Goal: Task Accomplishment & Management: Manage account settings

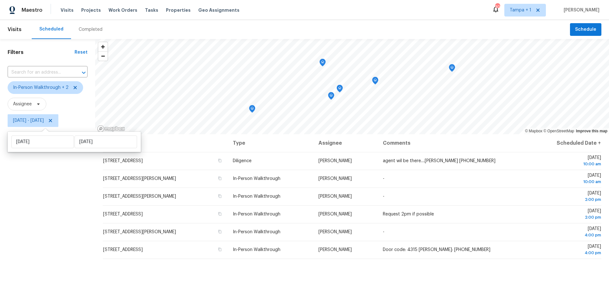
click at [54, 186] on div "Filters Reset ​ In-Person Walkthrough + 2 Assignee Wed, Aug 27 - Wed, Aug 27" at bounding box center [47, 208] width 95 height 338
click at [145, 8] on span "Tasks" at bounding box center [151, 10] width 13 height 4
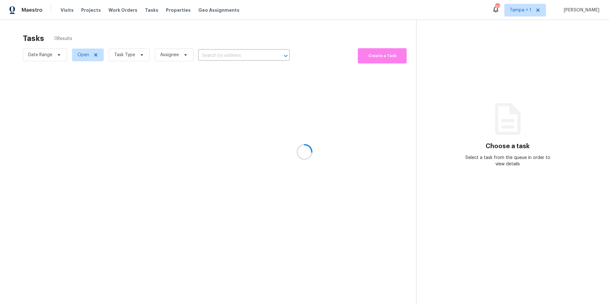
click at [124, 56] on div at bounding box center [304, 152] width 609 height 304
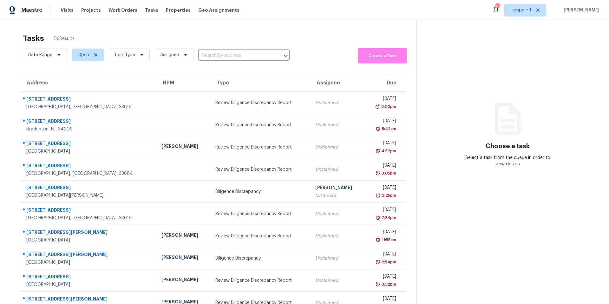
click at [41, 11] on span "Maestro" at bounding box center [32, 10] width 21 height 6
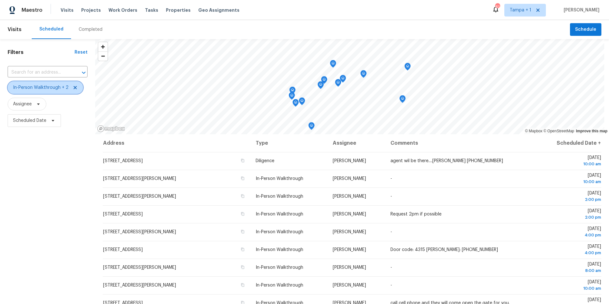
click at [33, 91] on span "In-Person Walkthrough + 2" at bounding box center [45, 87] width 75 height 13
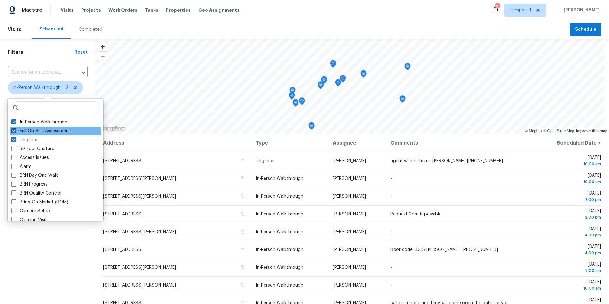
click at [29, 132] on label "Full On-Site Assessment" at bounding box center [40, 131] width 59 height 6
click at [16, 132] on input "Full On-Site Assessment" at bounding box center [13, 130] width 4 height 4
checkbox input "false"
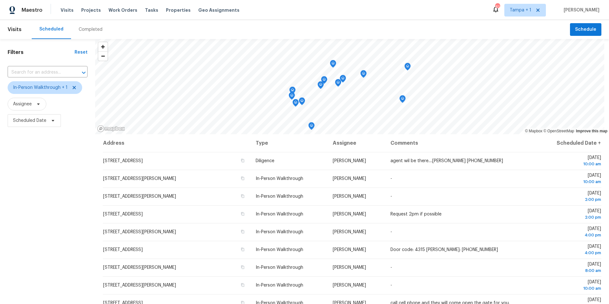
click at [24, 238] on div "Filters Reset ​ In-Person Walkthrough + 1 Assignee Scheduled Date" at bounding box center [47, 208] width 95 height 338
click at [23, 125] on span "Scheduled Date" at bounding box center [34, 120] width 53 height 13
click at [34, 144] on input "text" at bounding box center [42, 141] width 62 height 13
select select "7"
select select "2025"
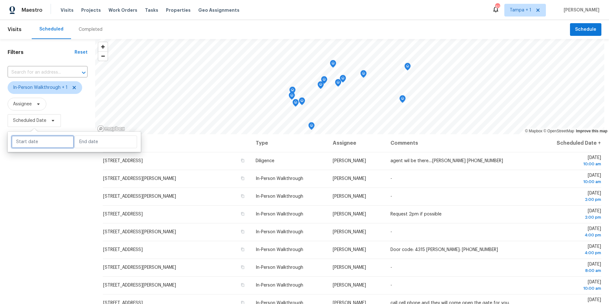
select select "8"
select select "2025"
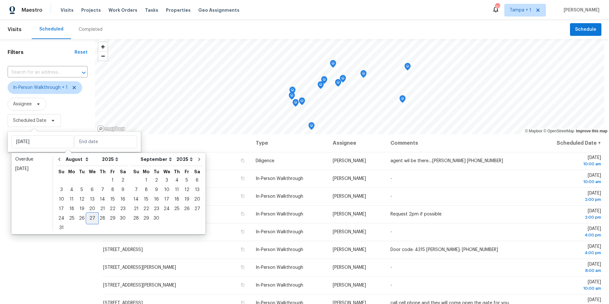
click at [91, 217] on div "27" at bounding box center [92, 218] width 10 height 9
type input "[DATE]"
click at [91, 217] on div "27" at bounding box center [92, 218] width 10 height 9
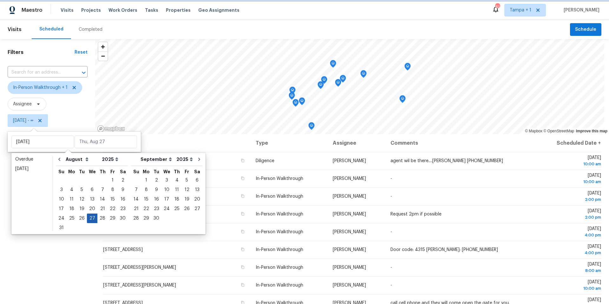
type input "[DATE]"
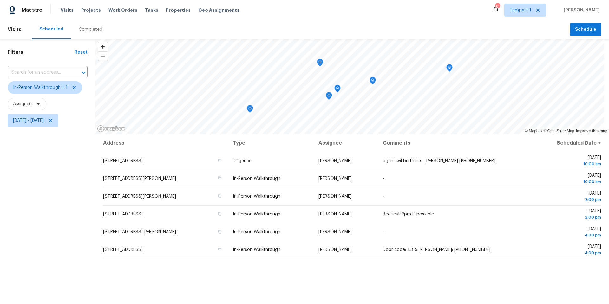
click at [70, 210] on div "Filters Reset ​ In-Person Walkthrough + 1 Assignee Wed, Aug 27 - Wed, Aug 27" at bounding box center [47, 208] width 95 height 338
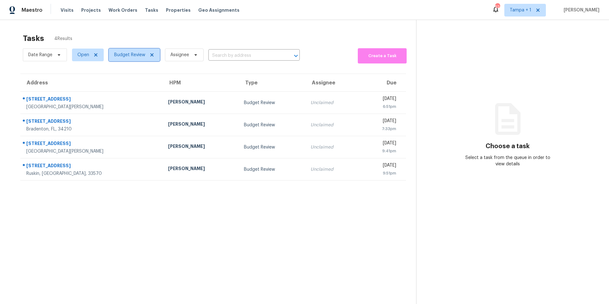
click at [131, 49] on span "Budget Review" at bounding box center [134, 55] width 51 height 13
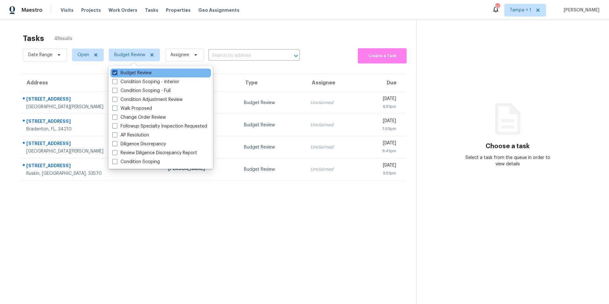
click at [128, 73] on label "Budget Review" at bounding box center [131, 73] width 39 height 6
click at [116, 73] on input "Budget Review" at bounding box center [114, 72] width 4 height 4
checkbox input "false"
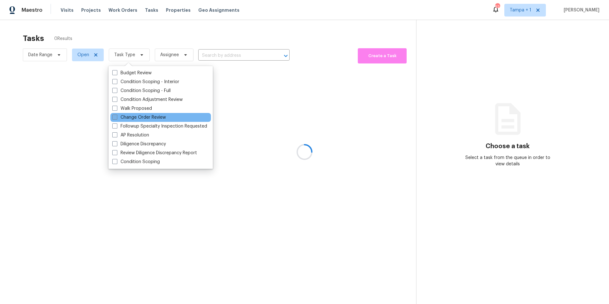
click at [134, 115] on label "Change Order Review" at bounding box center [139, 117] width 54 height 6
click at [116, 115] on input "Change Order Review" at bounding box center [114, 116] width 4 height 4
checkbox input "true"
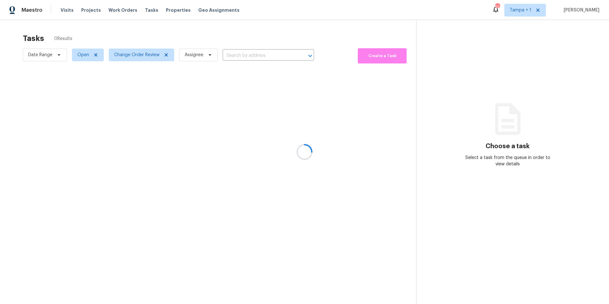
click at [160, 37] on div at bounding box center [304, 152] width 609 height 304
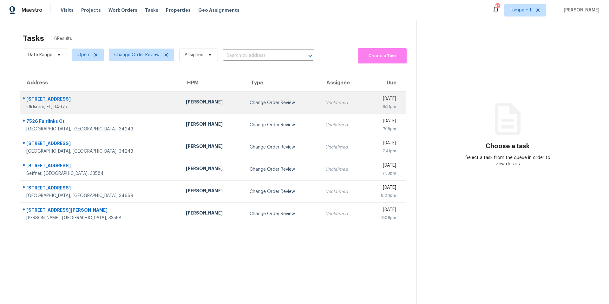
click at [181, 110] on td "[PERSON_NAME]" at bounding box center [213, 103] width 64 height 22
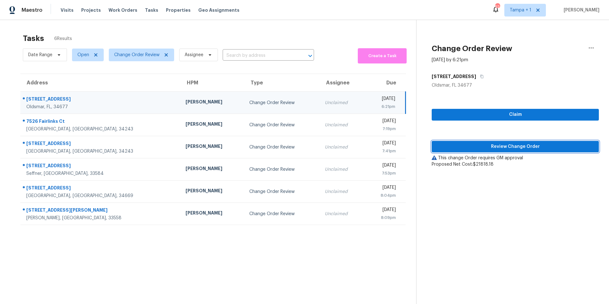
click at [489, 151] on button "Review Change Order" at bounding box center [514, 147] width 167 height 12
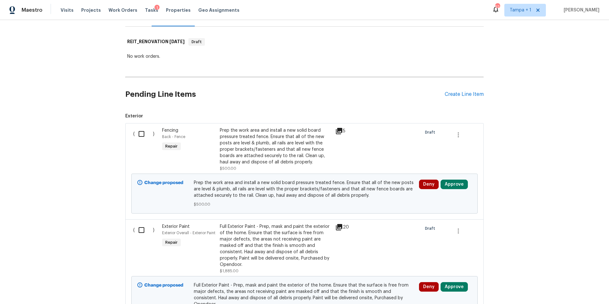
scroll to position [138, 0]
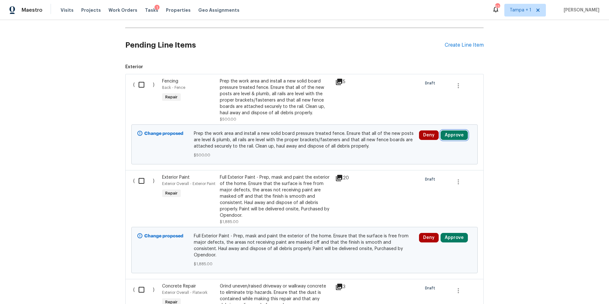
click at [454, 131] on button "Approve" at bounding box center [453, 135] width 27 height 10
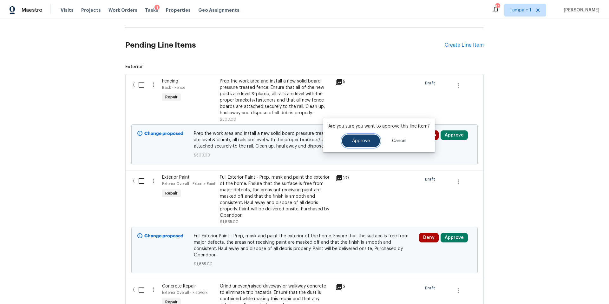
click at [365, 140] on span "Approve" at bounding box center [361, 141] width 18 height 5
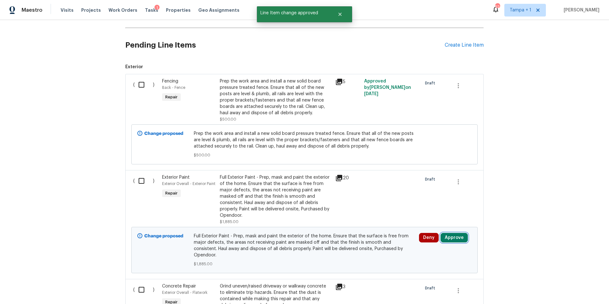
click at [453, 239] on button "Approve" at bounding box center [453, 238] width 27 height 10
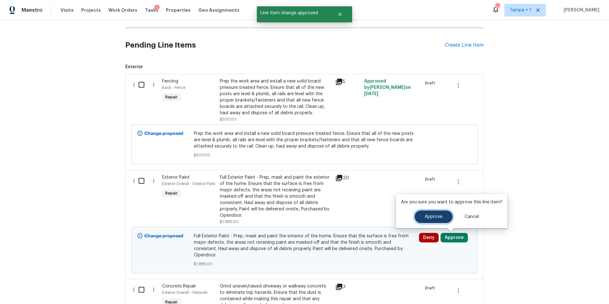
click at [424, 216] on span "Approve" at bounding box center [433, 216] width 18 height 5
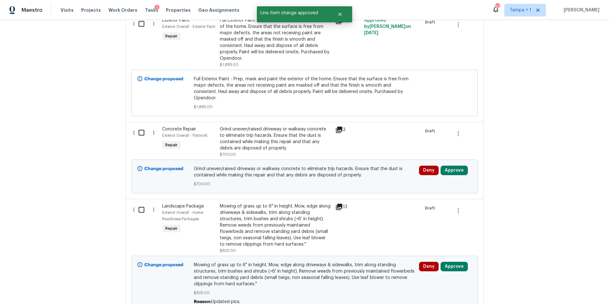
scroll to position [297, 0]
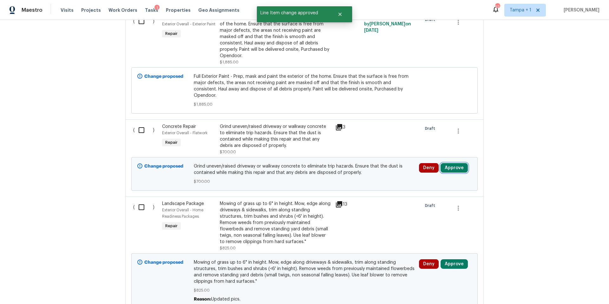
click at [455, 163] on button "Approve" at bounding box center [453, 168] width 27 height 10
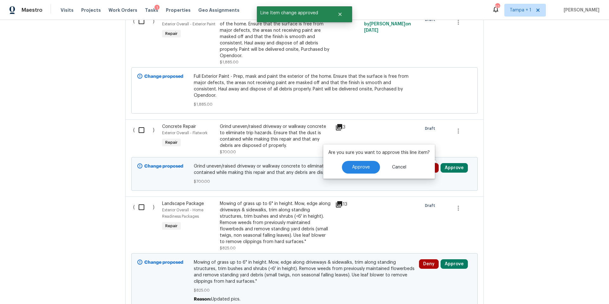
click at [351, 175] on div "Are you sure you want to approve this line item? Approve Cancel" at bounding box center [379, 161] width 112 height 34
click at [359, 165] on span "Approve" at bounding box center [361, 167] width 18 height 5
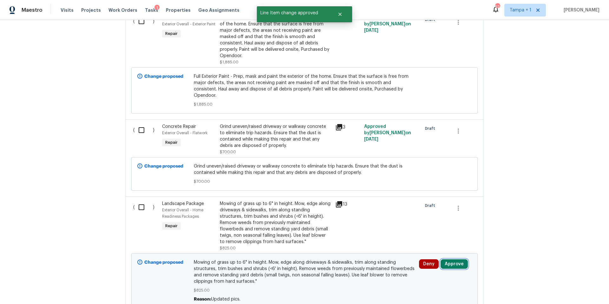
click at [443, 259] on button "Approve" at bounding box center [453, 264] width 27 height 10
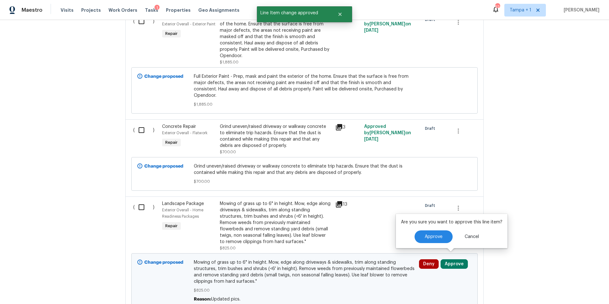
click at [430, 228] on div "Are you sure you want to approve this line item? Approve Cancel" at bounding box center [452, 231] width 112 height 34
click at [424, 236] on span "Approve" at bounding box center [433, 236] width 18 height 5
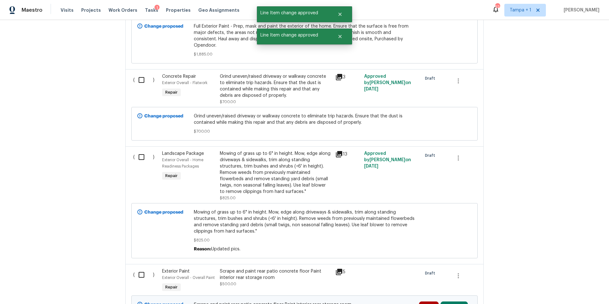
scroll to position [464, 0]
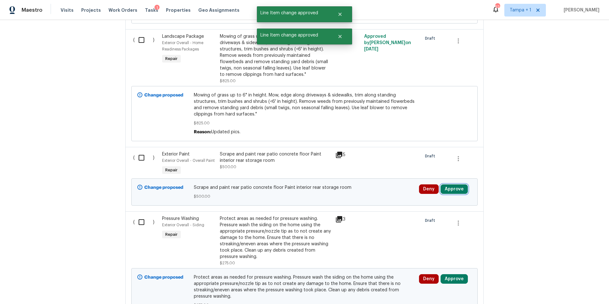
click at [454, 184] on button "Approve" at bounding box center [453, 189] width 27 height 10
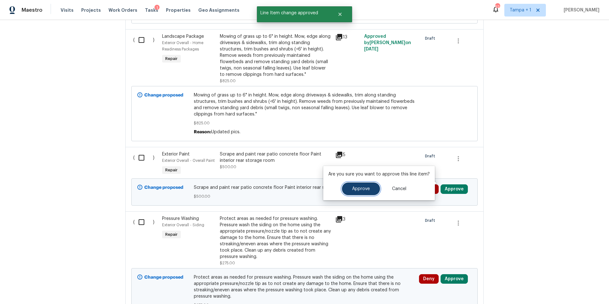
click at [361, 190] on span "Approve" at bounding box center [361, 188] width 18 height 5
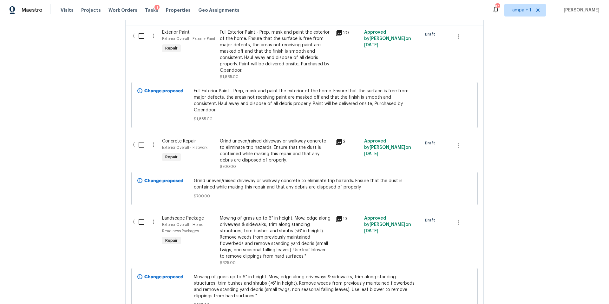
scroll to position [296, 0]
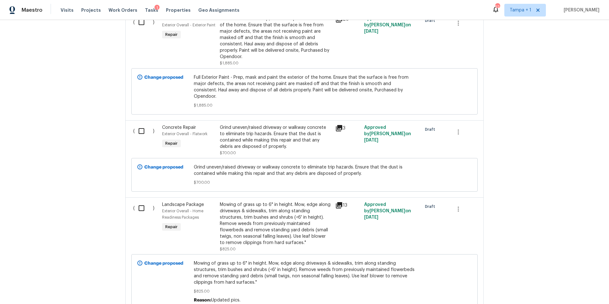
click at [282, 210] on div "Mowing of grass up to 6" in height. Mow, edge along driveways & sidewalks, trim…" at bounding box center [276, 223] width 112 height 44
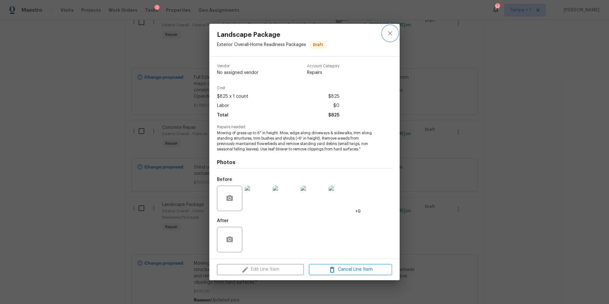
click at [384, 35] on button "close" at bounding box center [389, 33] width 15 height 15
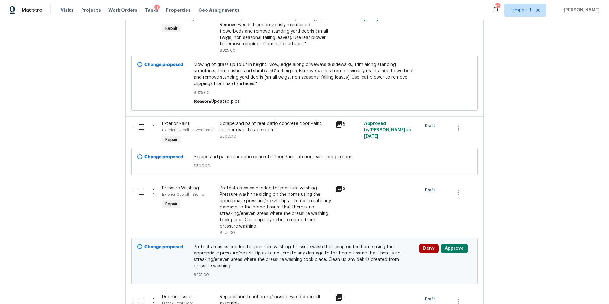
scroll to position [535, 0]
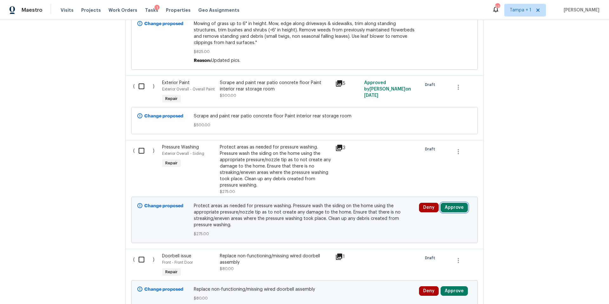
click at [457, 203] on button "Approve" at bounding box center [453, 208] width 27 height 10
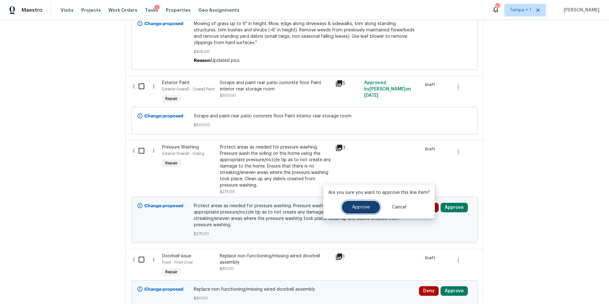
click at [359, 203] on button "Approve" at bounding box center [361, 207] width 38 height 13
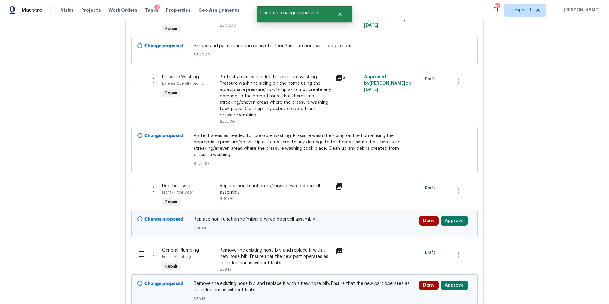
scroll to position [617, 0]
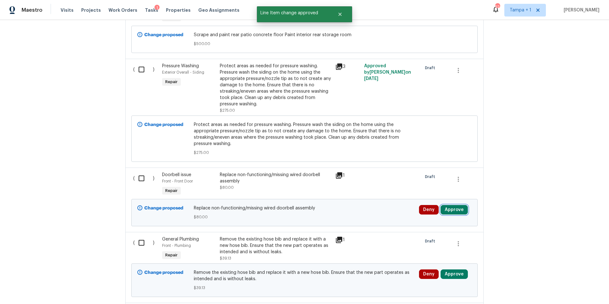
click at [446, 205] on button "Approve" at bounding box center [453, 210] width 27 height 10
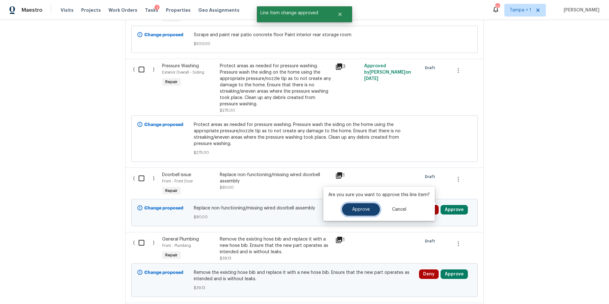
click at [374, 206] on button "Approve" at bounding box center [361, 209] width 38 height 13
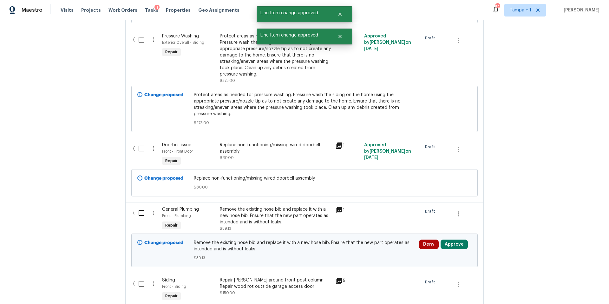
scroll to position [716, 0]
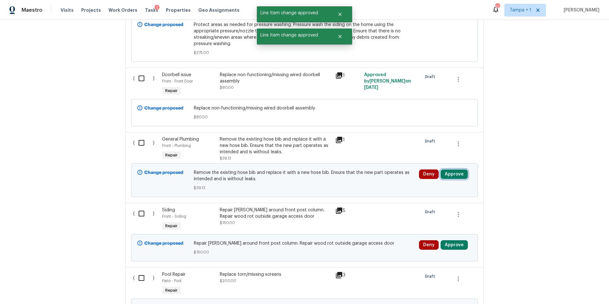
click at [453, 169] on button "Approve" at bounding box center [453, 174] width 27 height 10
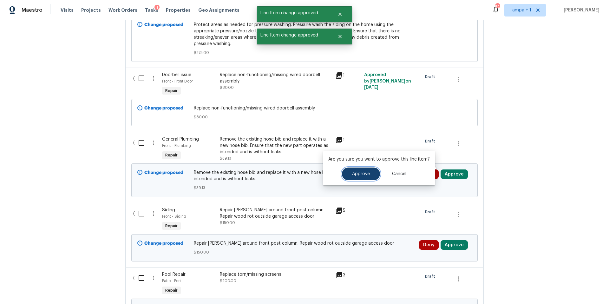
click at [364, 175] on span "Approve" at bounding box center [361, 173] width 18 height 5
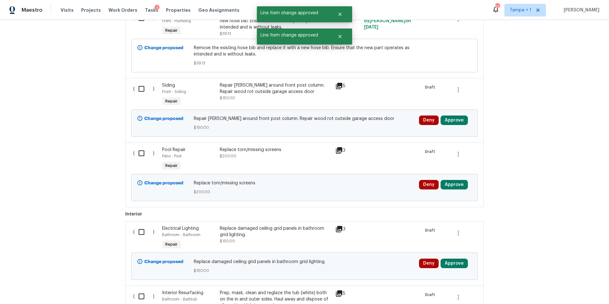
scroll to position [784, 0]
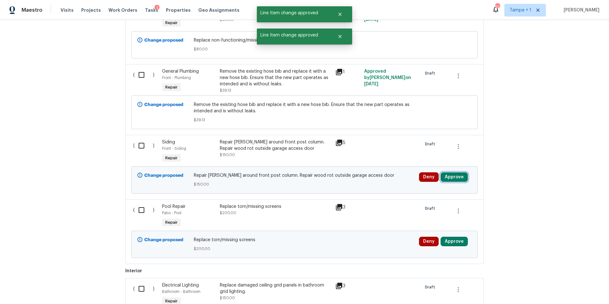
click at [454, 172] on button "Approve" at bounding box center [453, 177] width 27 height 10
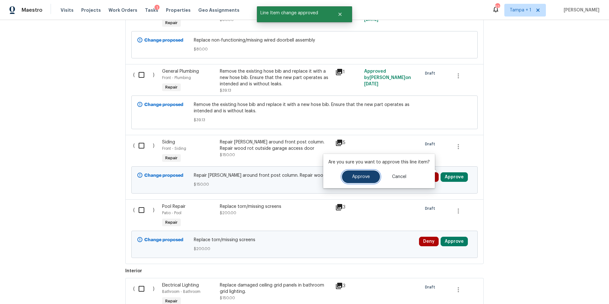
click at [349, 173] on button "Approve" at bounding box center [361, 176] width 38 height 13
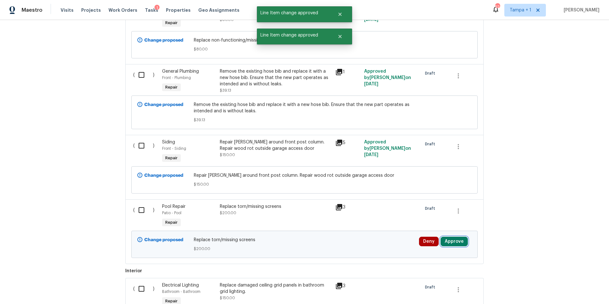
click at [450, 236] on button "Approve" at bounding box center [453, 241] width 27 height 10
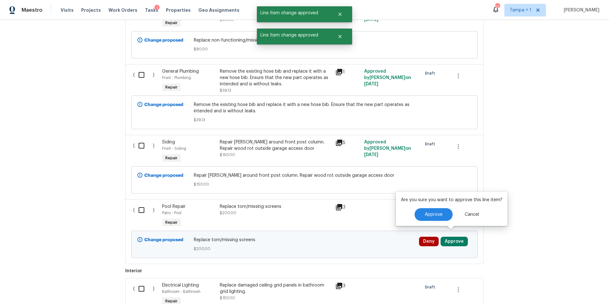
click at [427, 207] on div "Are you sure you want to approve this line item? Approve Cancel" at bounding box center [452, 208] width 112 height 34
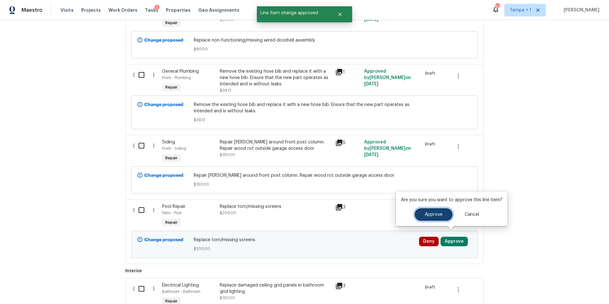
click at [424, 211] on button "Approve" at bounding box center [433, 214] width 38 height 13
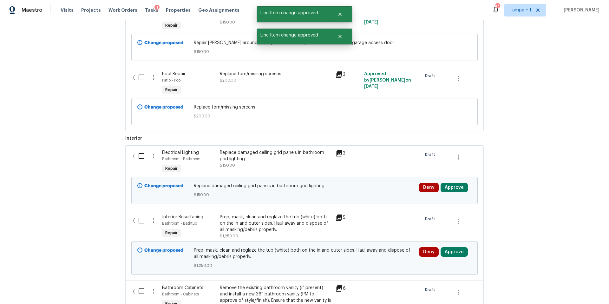
scroll to position [968, 0]
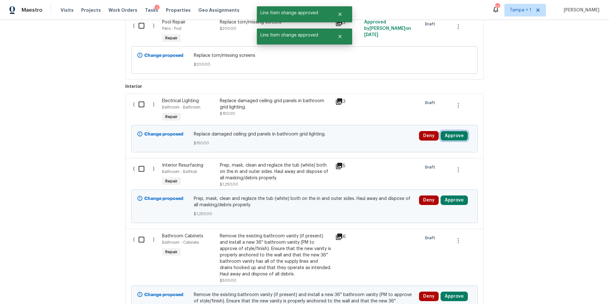
click at [459, 133] on button "Approve" at bounding box center [453, 136] width 27 height 10
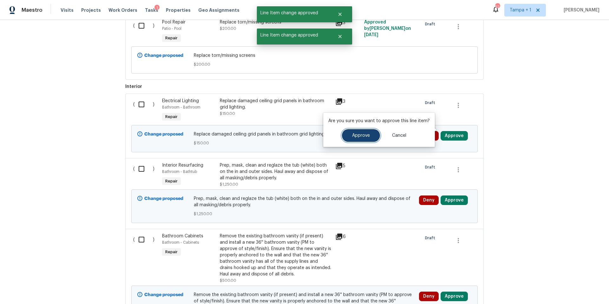
click at [368, 139] on button "Approve" at bounding box center [361, 135] width 38 height 13
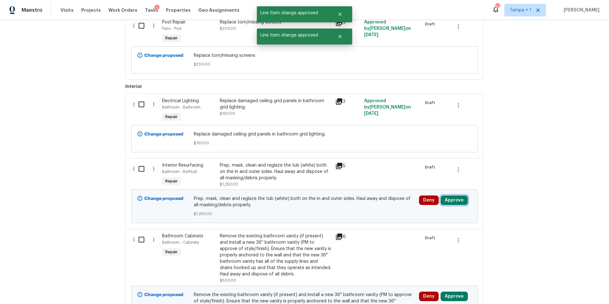
click at [463, 195] on button "Approve" at bounding box center [453, 200] width 27 height 10
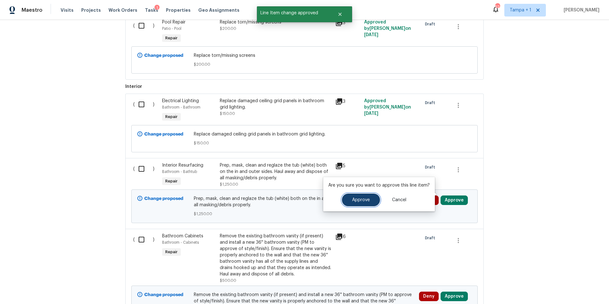
click at [353, 195] on button "Approve" at bounding box center [361, 199] width 38 height 13
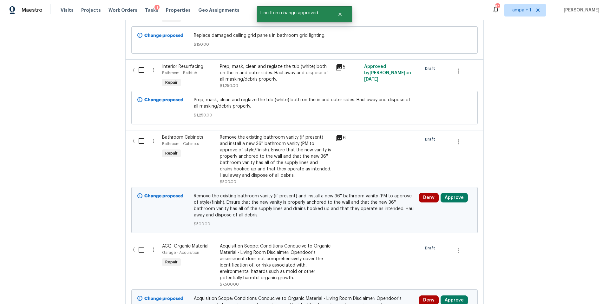
scroll to position [1109, 0]
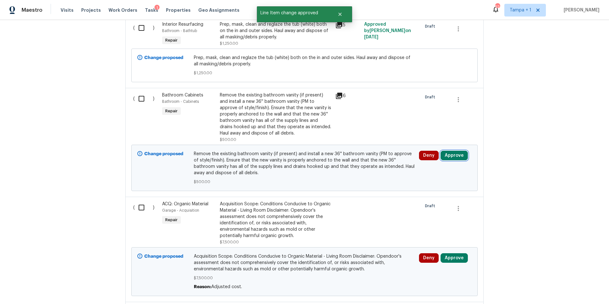
click at [454, 152] on button "Approve" at bounding box center [453, 156] width 27 height 10
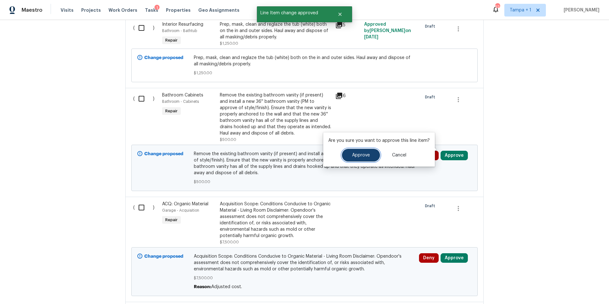
click at [362, 154] on span "Approve" at bounding box center [361, 155] width 18 height 5
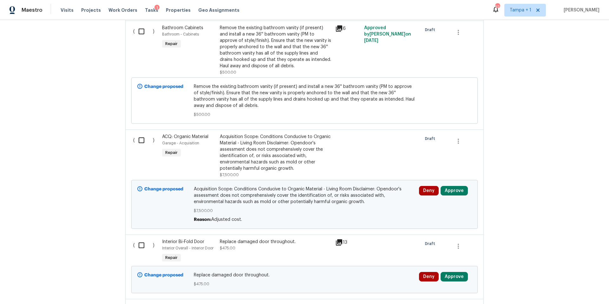
scroll to position [1177, 0]
click at [457, 137] on icon "button" at bounding box center [458, 141] width 8 height 8
click at [454, 136] on li "Cancel" at bounding box center [460, 134] width 24 height 10
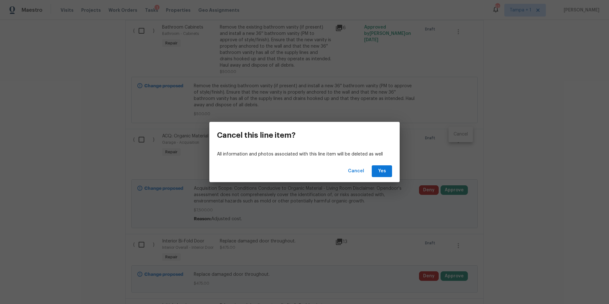
click at [393, 174] on div "Cancel Yes" at bounding box center [304, 171] width 190 height 22
click at [383, 172] on span "Yes" at bounding box center [382, 171] width 10 height 8
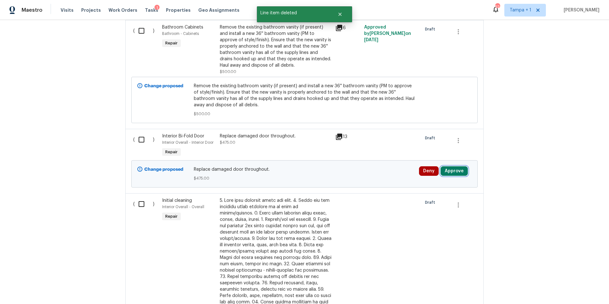
click at [459, 166] on button "Approve" at bounding box center [453, 171] width 27 height 10
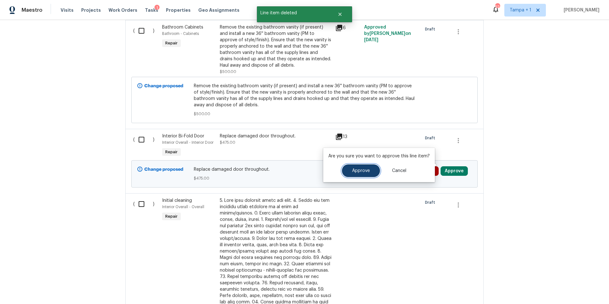
click at [342, 171] on button "Approve" at bounding box center [361, 170] width 38 height 13
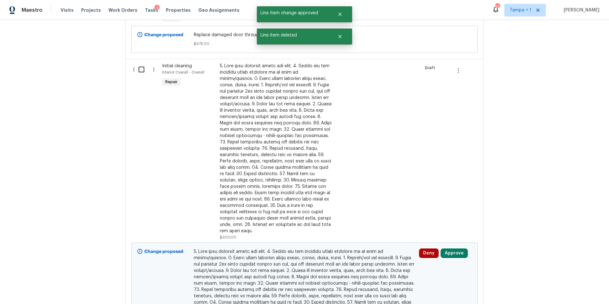
scroll to position [1425, 0]
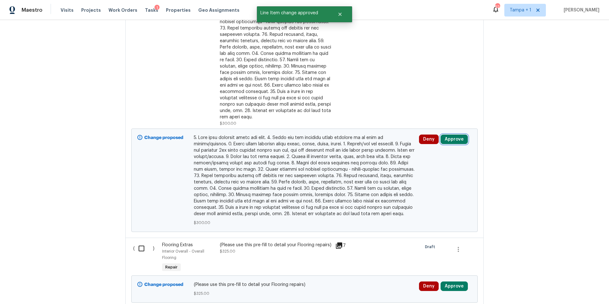
click at [451, 134] on button "Approve" at bounding box center [453, 139] width 27 height 10
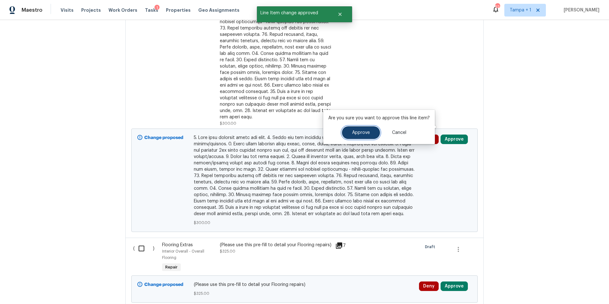
click at [353, 137] on button "Approve" at bounding box center [361, 132] width 38 height 13
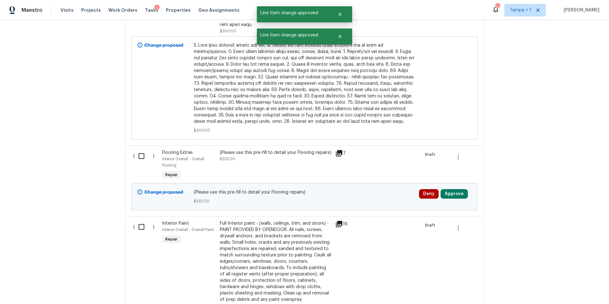
scroll to position [1522, 0]
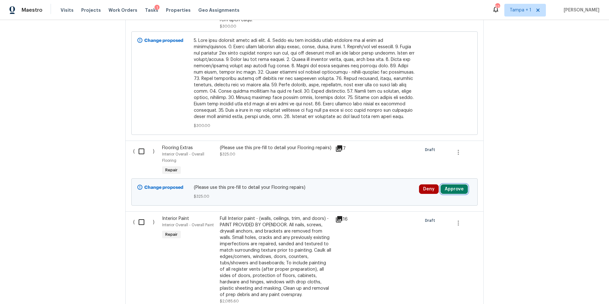
click at [460, 184] on button "Approve" at bounding box center [453, 189] width 27 height 10
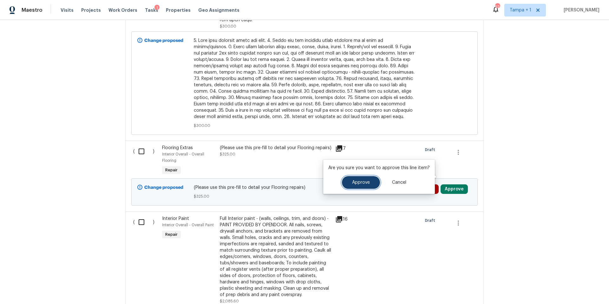
click at [353, 180] on span "Approve" at bounding box center [361, 182] width 18 height 5
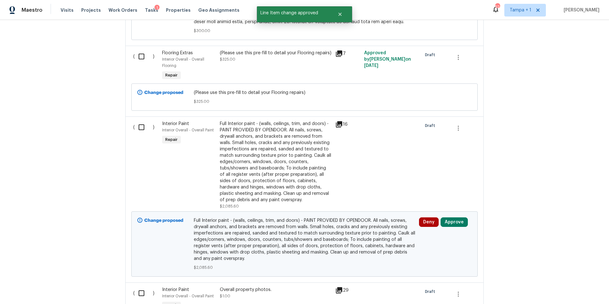
scroll to position [1647, 0]
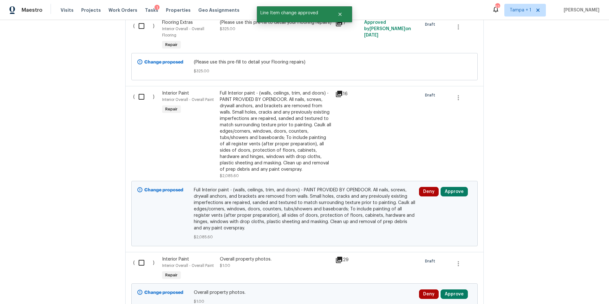
click at [450, 185] on div "Deny Approve" at bounding box center [445, 213] width 56 height 57
click at [449, 187] on button "Approve" at bounding box center [453, 192] width 27 height 10
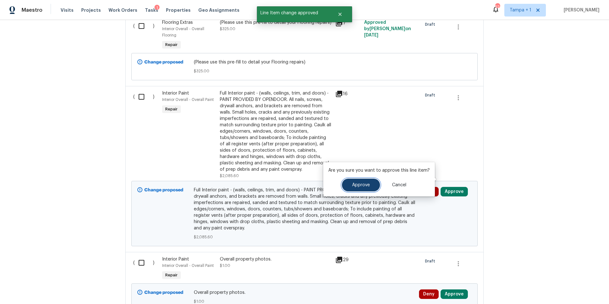
click at [354, 188] on button "Approve" at bounding box center [361, 184] width 38 height 13
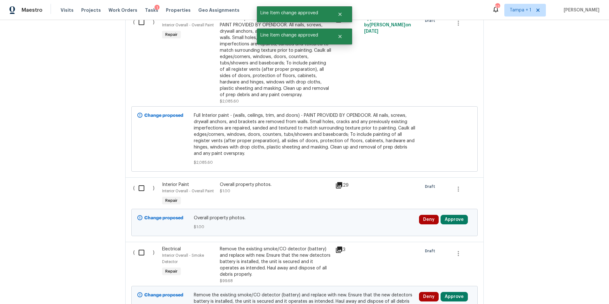
scroll to position [1740, 0]
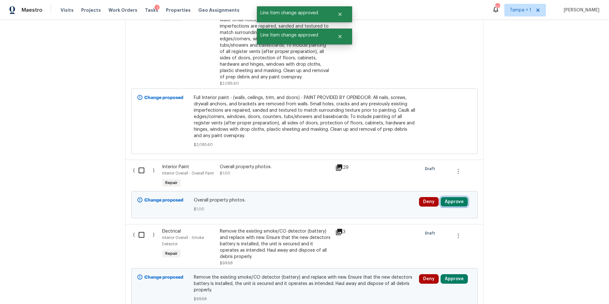
click at [449, 197] on button "Approve" at bounding box center [453, 202] width 27 height 10
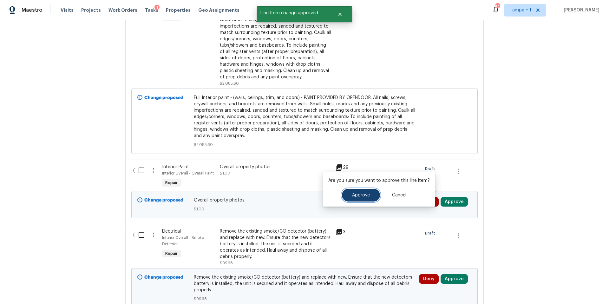
click at [363, 195] on span "Approve" at bounding box center [361, 195] width 18 height 5
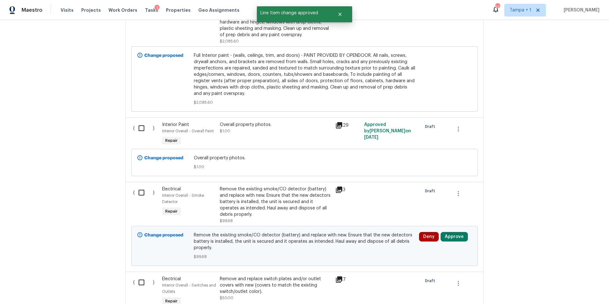
scroll to position [1783, 0]
click at [452, 230] on button "Approve" at bounding box center [453, 235] width 27 height 10
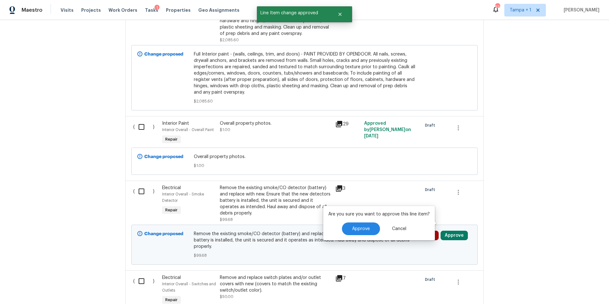
click at [336, 227] on div "Approve Cancel" at bounding box center [378, 228] width 101 height 13
click at [367, 226] on span "Approve" at bounding box center [361, 228] width 18 height 5
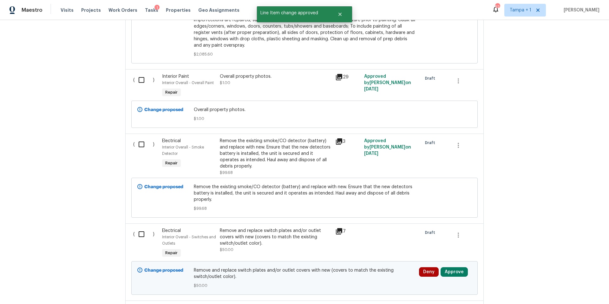
scroll to position [1864, 0]
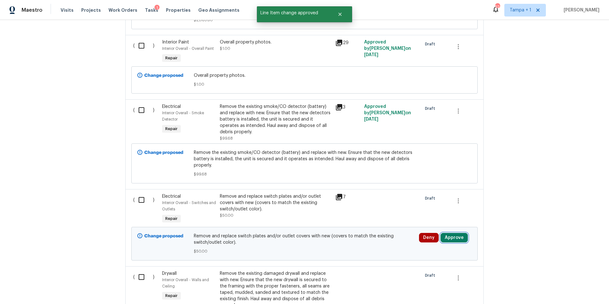
click at [455, 233] on button "Approve" at bounding box center [453, 238] width 27 height 10
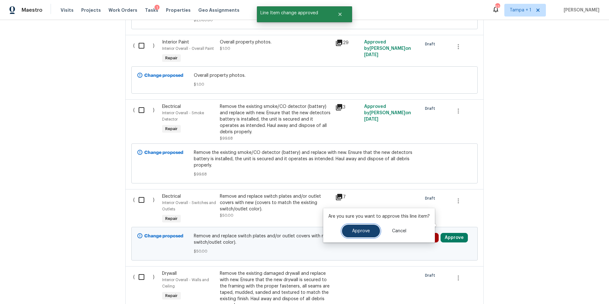
click at [370, 228] on button "Approve" at bounding box center [361, 230] width 38 height 13
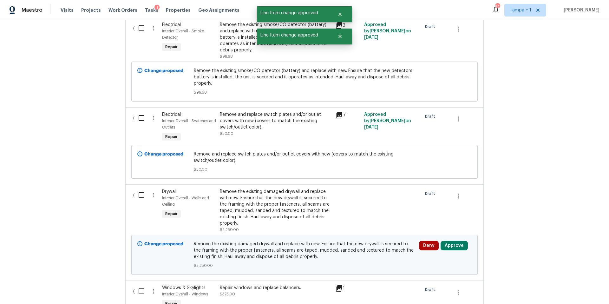
scroll to position [1992, 0]
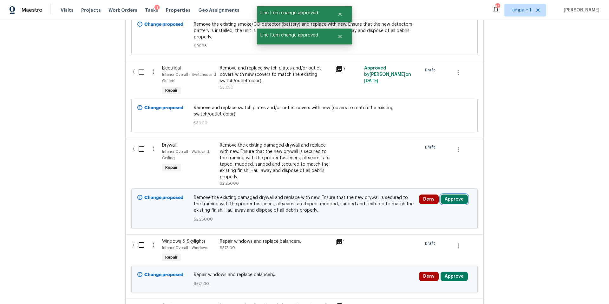
click at [453, 194] on button "Approve" at bounding box center [453, 199] width 27 height 10
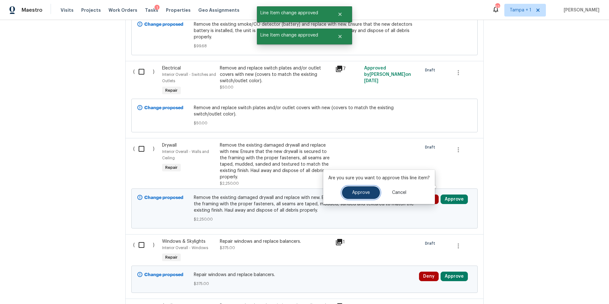
click at [367, 191] on span "Approve" at bounding box center [361, 192] width 18 height 5
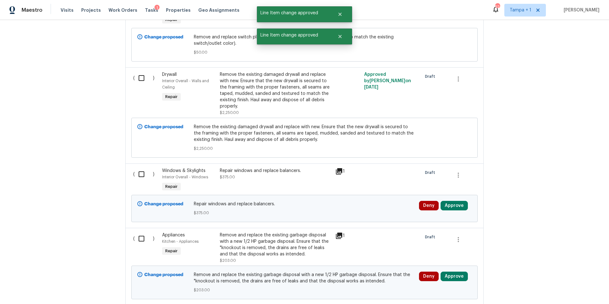
scroll to position [2064, 0]
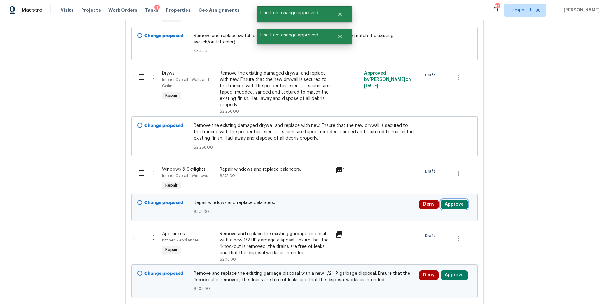
click at [448, 199] on button "Approve" at bounding box center [453, 204] width 27 height 10
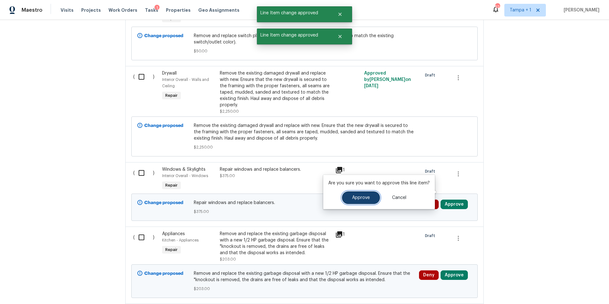
click at [368, 199] on span "Approve" at bounding box center [361, 197] width 18 height 5
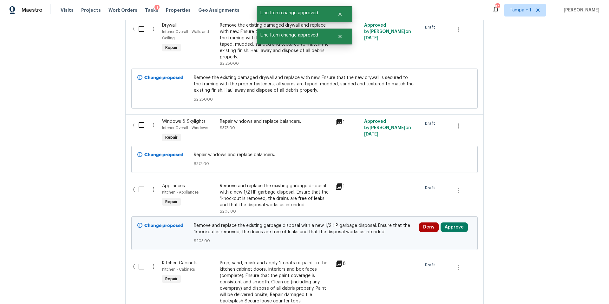
scroll to position [2116, 0]
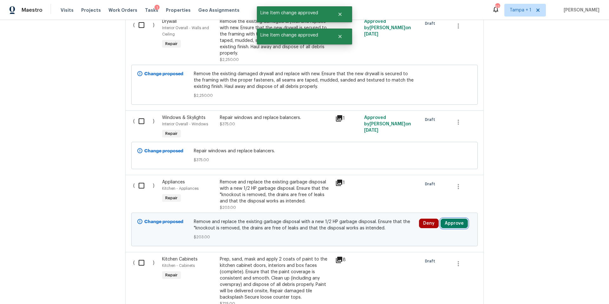
click at [462, 218] on button "Approve" at bounding box center [453, 223] width 27 height 10
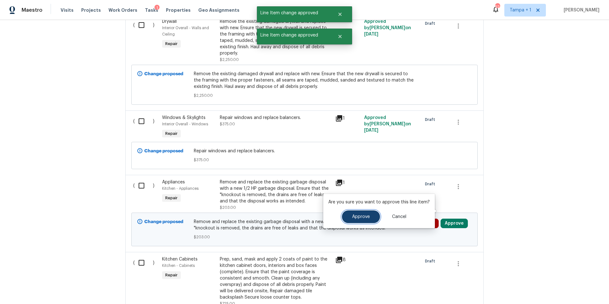
click at [357, 219] on span "Approve" at bounding box center [361, 216] width 18 height 5
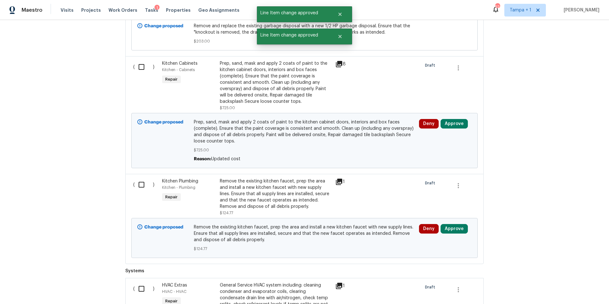
scroll to position [2306, 0]
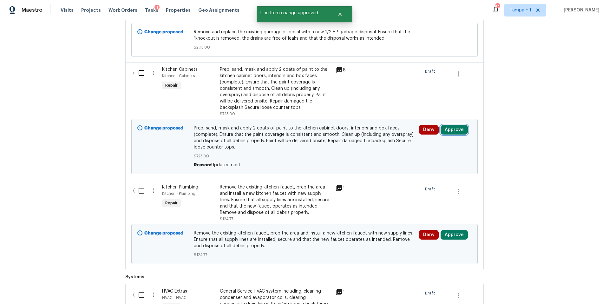
click at [458, 125] on button "Approve" at bounding box center [453, 130] width 27 height 10
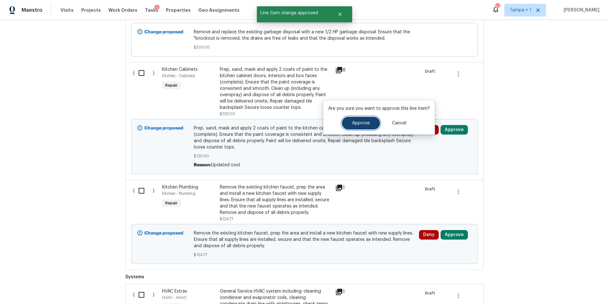
click at [360, 126] on button "Approve" at bounding box center [361, 123] width 38 height 13
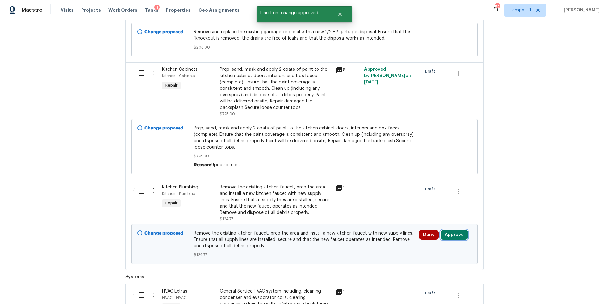
click at [456, 230] on button "Approve" at bounding box center [453, 235] width 27 height 10
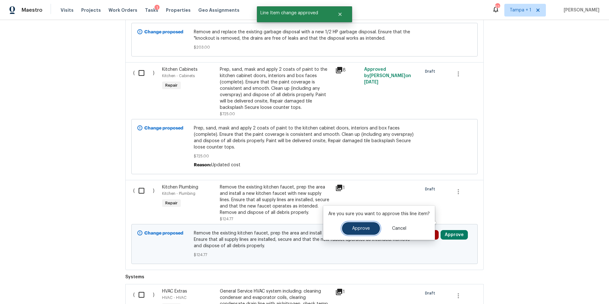
click at [363, 224] on button "Approve" at bounding box center [361, 228] width 38 height 13
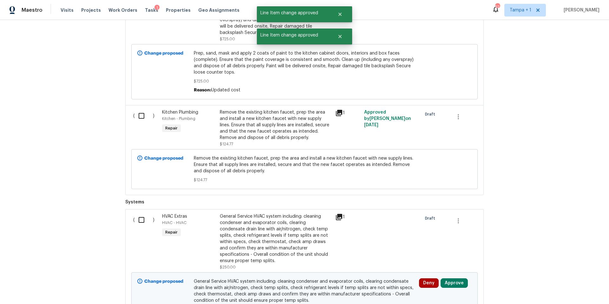
scroll to position [2409, 0]
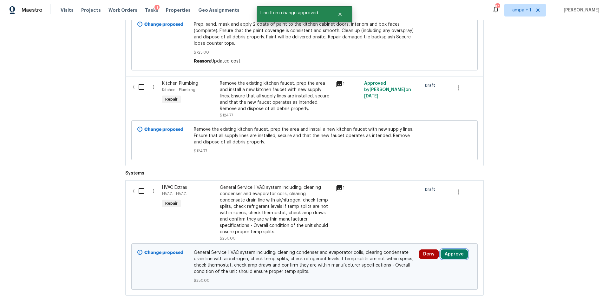
click at [450, 249] on button "Approve" at bounding box center [453, 254] width 27 height 10
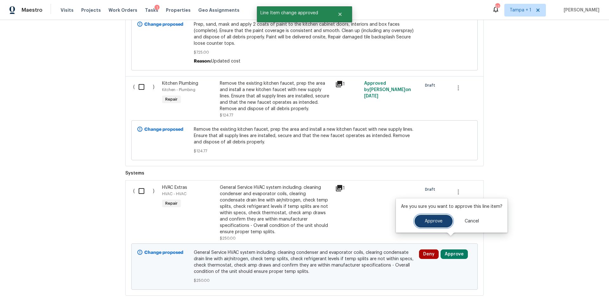
click at [430, 222] on span "Approve" at bounding box center [433, 221] width 18 height 5
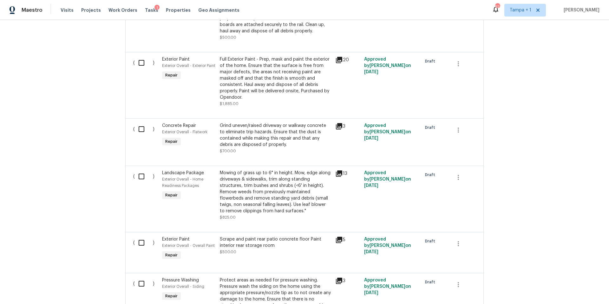
scroll to position [3, 0]
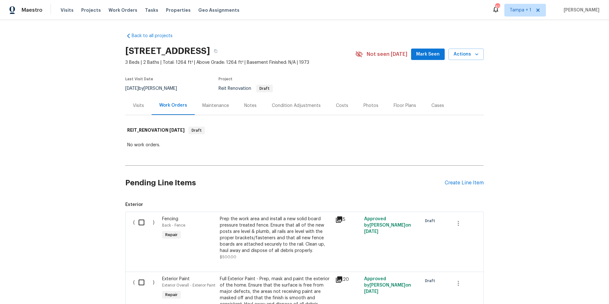
click at [329, 104] on div "Costs" at bounding box center [342, 105] width 28 height 19
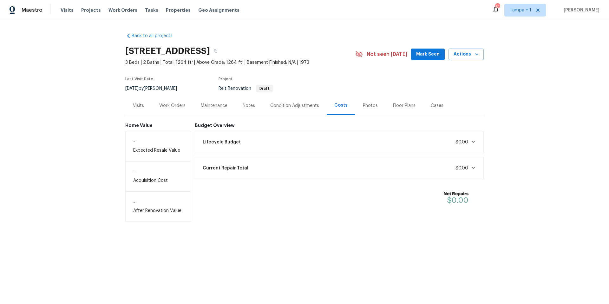
click at [279, 106] on div "Condition Adjustments" at bounding box center [294, 105] width 49 height 6
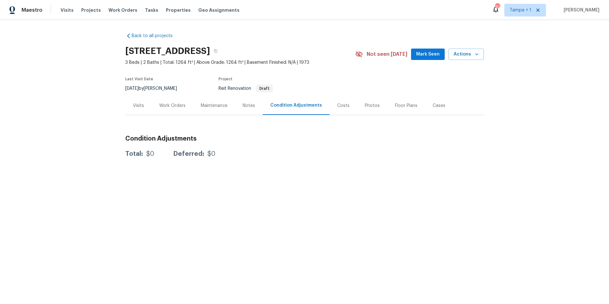
click at [159, 100] on div "Work Orders" at bounding box center [173, 105] width 42 height 19
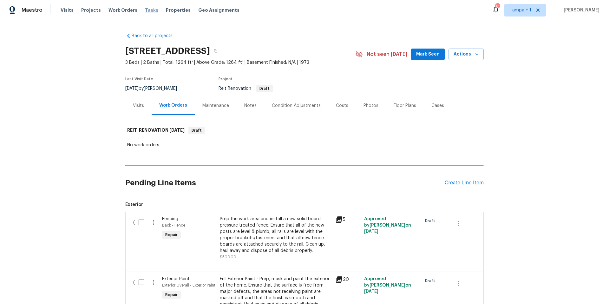
click at [147, 11] on span "Tasks" at bounding box center [151, 10] width 13 height 4
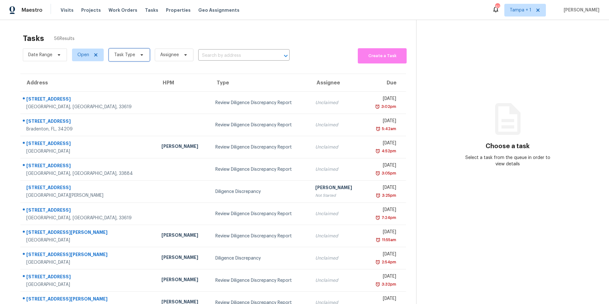
click at [119, 55] on span "Task Type" at bounding box center [124, 55] width 21 height 6
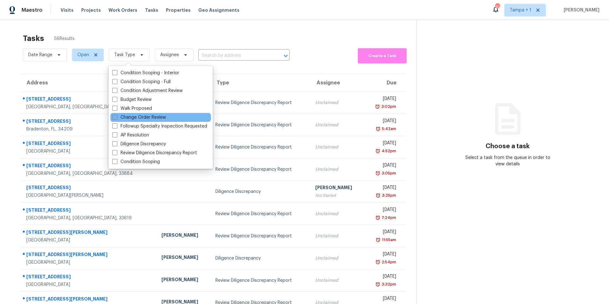
click at [140, 117] on label "Change Order Review" at bounding box center [139, 117] width 54 height 6
click at [116, 117] on input "Change Order Review" at bounding box center [114, 116] width 4 height 4
checkbox input "true"
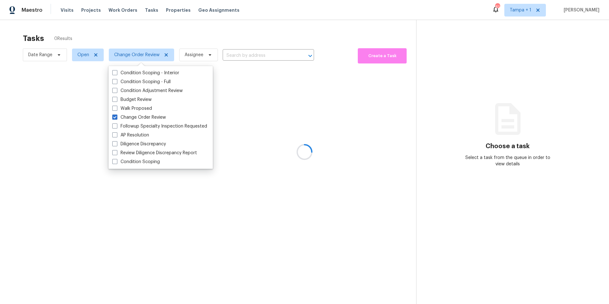
click at [245, 44] on div at bounding box center [304, 152] width 609 height 304
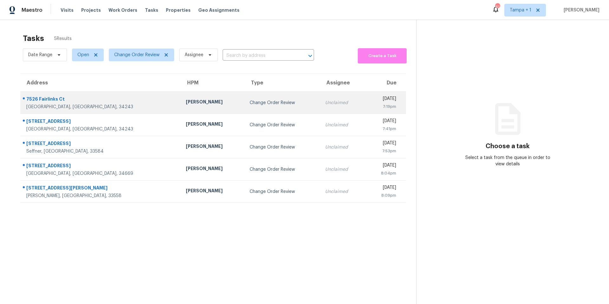
click at [181, 101] on td "[PERSON_NAME]" at bounding box center [213, 103] width 64 height 22
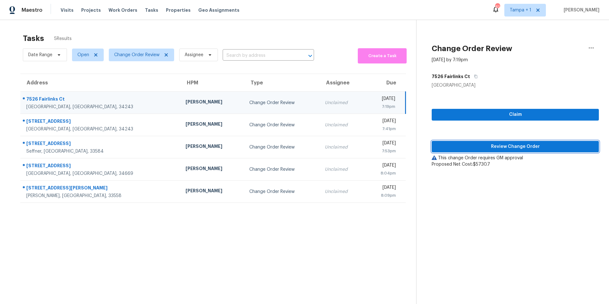
click at [458, 141] on button "Review Change Order" at bounding box center [514, 147] width 167 height 12
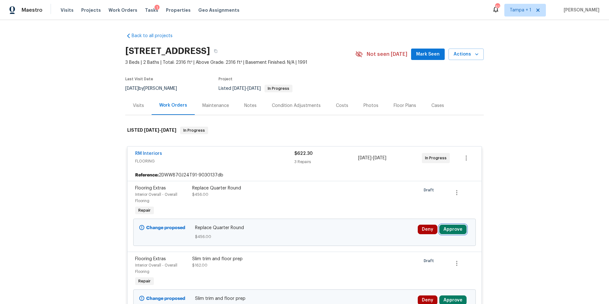
click at [450, 230] on button "Approve" at bounding box center [452, 229] width 27 height 10
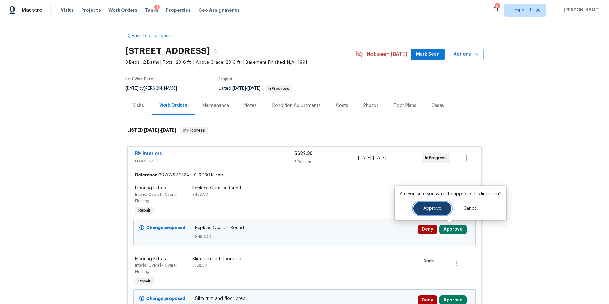
click at [431, 210] on span "Approve" at bounding box center [432, 208] width 18 height 5
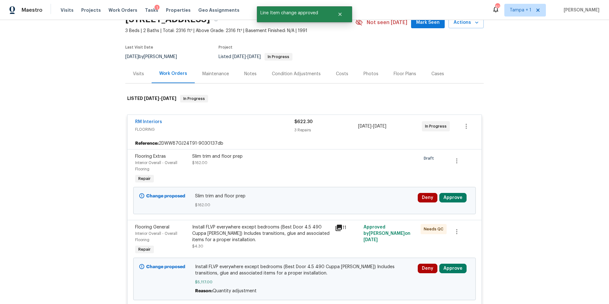
scroll to position [35, 0]
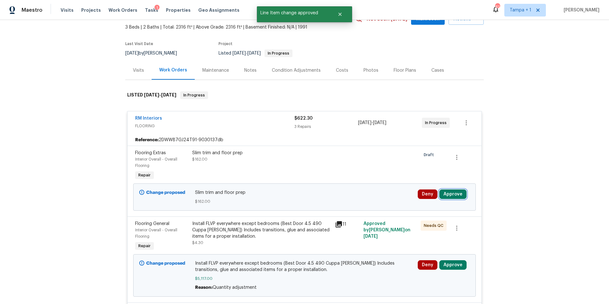
click at [455, 197] on button "Approve" at bounding box center [452, 194] width 27 height 10
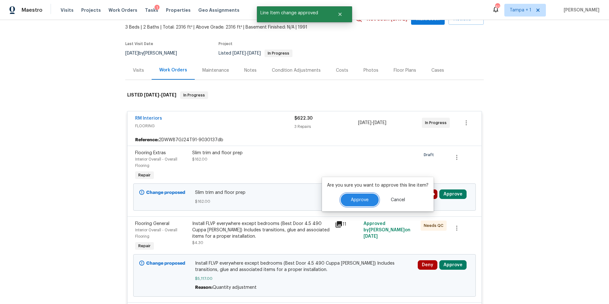
click at [359, 197] on span "Approve" at bounding box center [360, 199] width 18 height 5
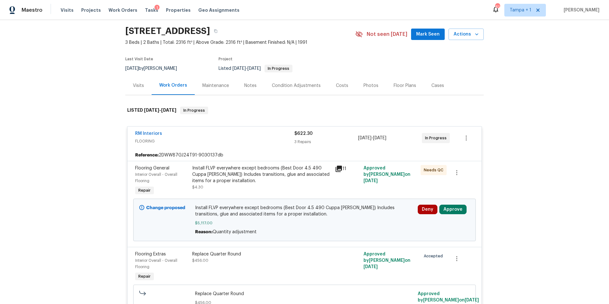
scroll to position [0, 0]
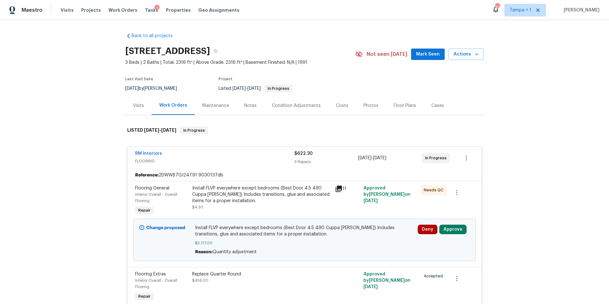
click at [344, 105] on div "Costs" at bounding box center [342, 105] width 28 height 19
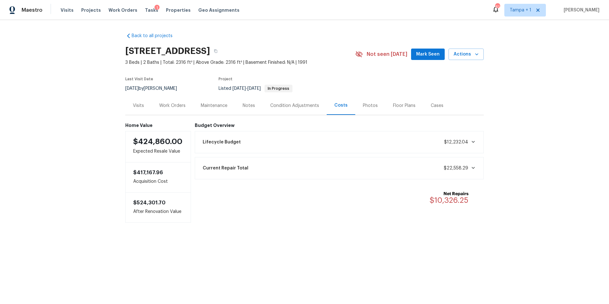
click at [164, 104] on div "Work Orders" at bounding box center [172, 105] width 26 height 6
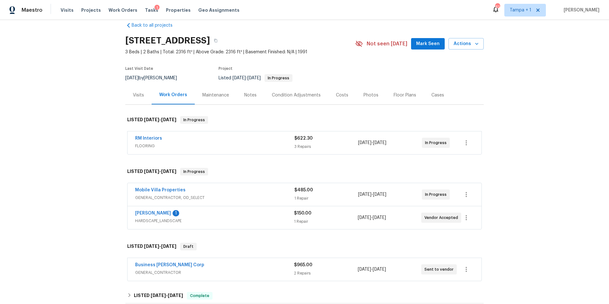
scroll to position [17, 0]
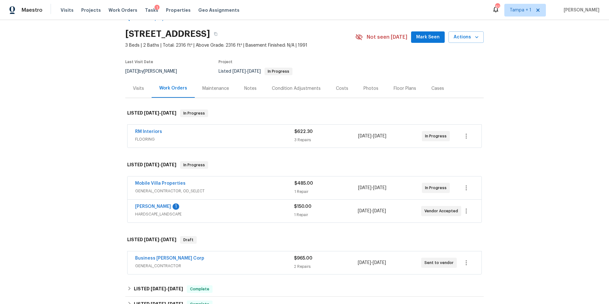
click at [226, 135] on div "RM Interiors" at bounding box center [214, 132] width 159 height 8
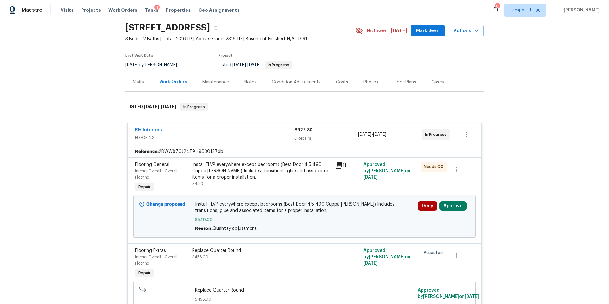
scroll to position [24, 0]
click at [272, 210] on span "Install FLVP everywhere except bedrooms (Best Door 4.5 490 Cuppa Joe) Includes …" at bounding box center [304, 206] width 219 height 13
click at [270, 184] on div "Install FLVP everywhere except bedrooms (Best Door 4.5 490 Cuppa Joe) Includes …" at bounding box center [261, 173] width 139 height 25
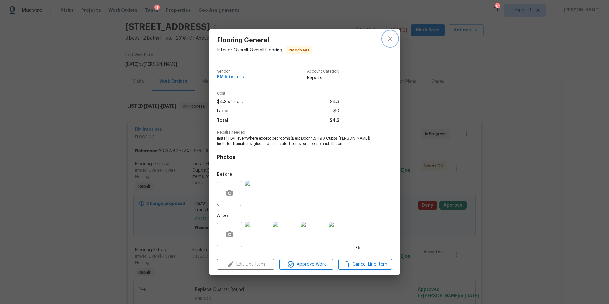
click at [387, 38] on icon "close" at bounding box center [390, 39] width 8 height 8
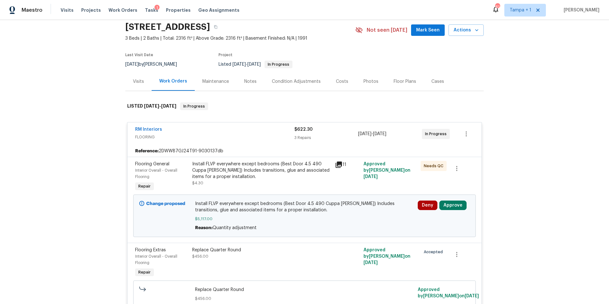
click at [445, 200] on div "Deny Approve" at bounding box center [444, 215] width 56 height 34
click at [451, 204] on button "Approve" at bounding box center [452, 205] width 27 height 10
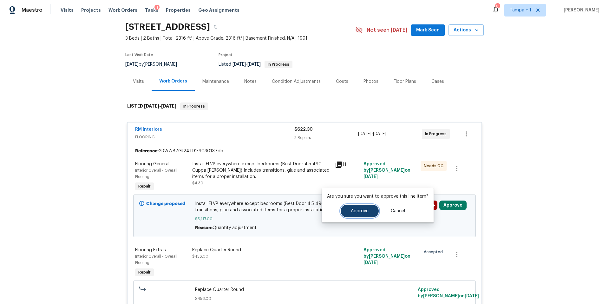
click at [356, 208] on button "Approve" at bounding box center [359, 210] width 38 height 13
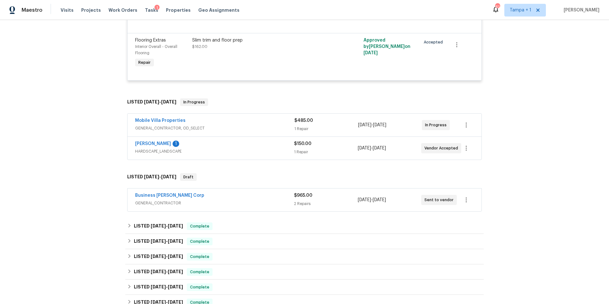
scroll to position [0, 0]
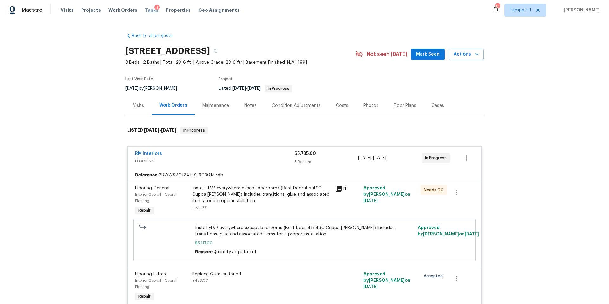
click at [145, 10] on span "Tasks" at bounding box center [151, 10] width 13 height 4
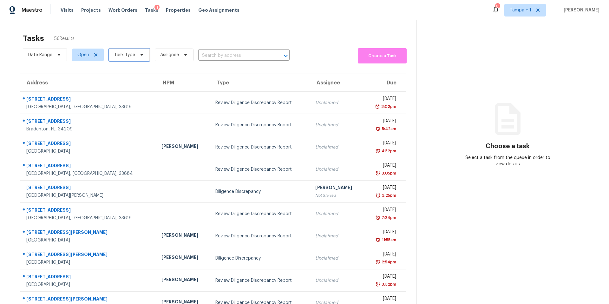
click at [133, 55] on span "Task Type" at bounding box center [124, 55] width 21 height 6
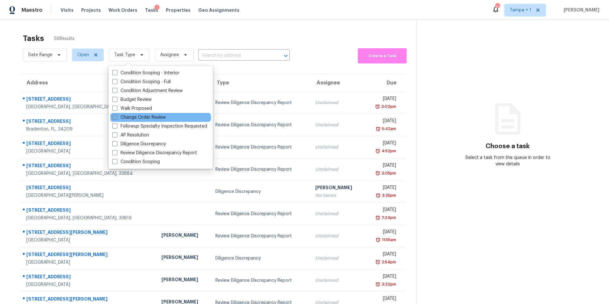
click at [133, 120] on label "Change Order Review" at bounding box center [139, 117] width 54 height 6
click at [116, 118] on input "Change Order Review" at bounding box center [114, 116] width 4 height 4
checkbox input "true"
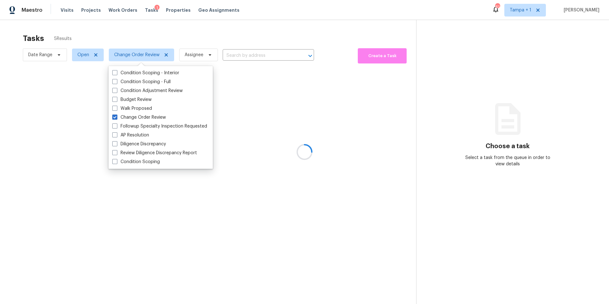
click at [296, 35] on div at bounding box center [304, 152] width 609 height 304
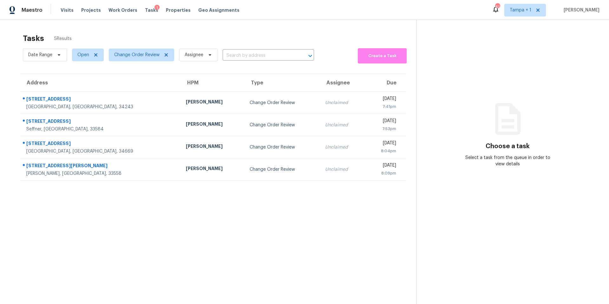
click at [244, 90] on th "Type" at bounding box center [281, 83] width 75 height 18
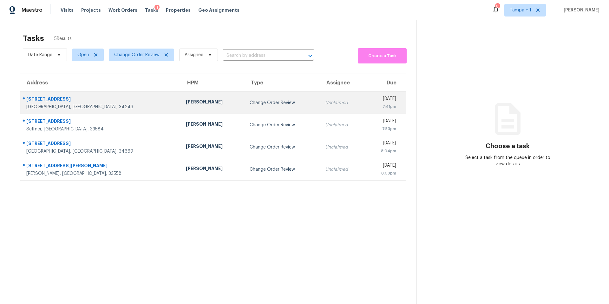
click at [244, 96] on td "Change Order Review" at bounding box center [281, 103] width 75 height 22
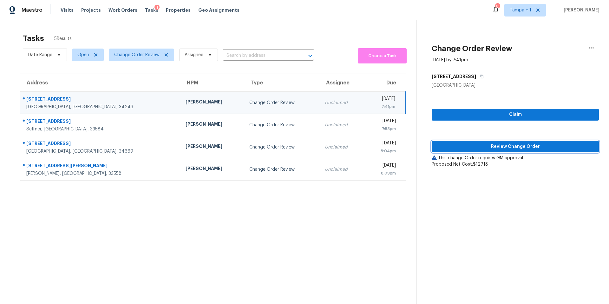
click at [484, 146] on span "Review Change Order" at bounding box center [515, 147] width 157 height 8
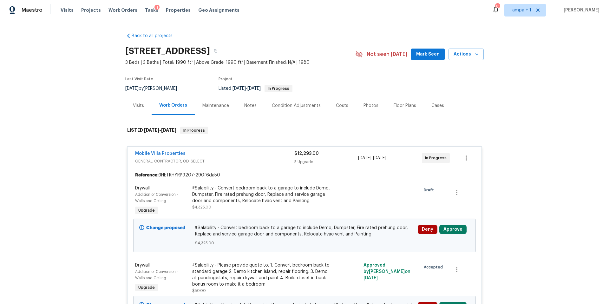
click at [456, 235] on div "Deny Approve" at bounding box center [444, 235] width 56 height 25
click at [455, 229] on button "Approve" at bounding box center [452, 229] width 27 height 10
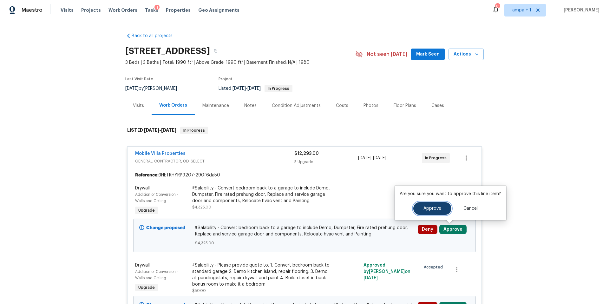
click at [418, 208] on button "Approve" at bounding box center [432, 208] width 38 height 13
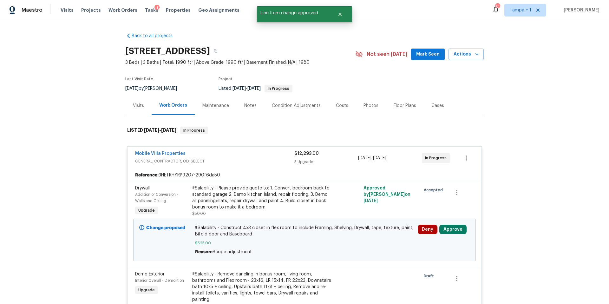
click at [452, 223] on div "Deny Approve" at bounding box center [444, 240] width 56 height 34
click at [451, 229] on button "Approve" at bounding box center [452, 229] width 27 height 10
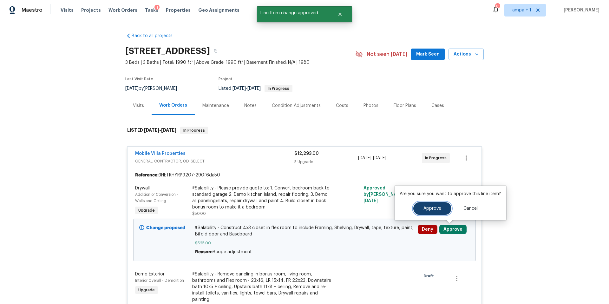
click at [435, 204] on button "Approve" at bounding box center [432, 208] width 38 height 13
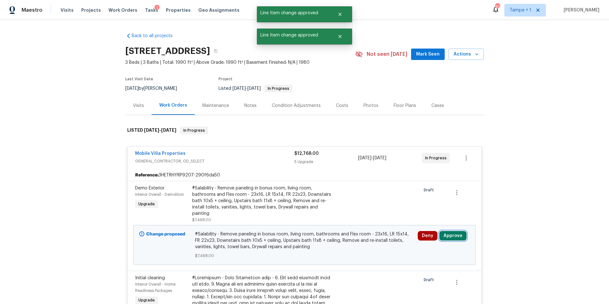
click at [451, 238] on button "Approve" at bounding box center [452, 236] width 27 height 10
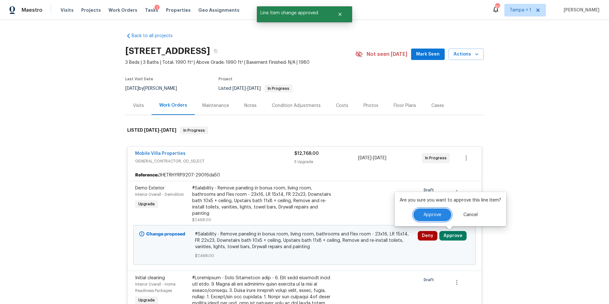
drag, startPoint x: 430, startPoint y: 213, endPoint x: 404, endPoint y: 212, distance: 25.7
click at [430, 213] on span "Approve" at bounding box center [432, 214] width 18 height 5
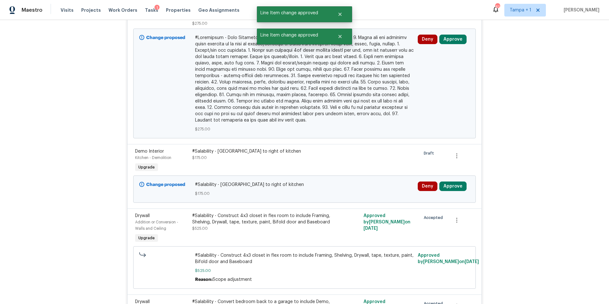
scroll to position [303, 0]
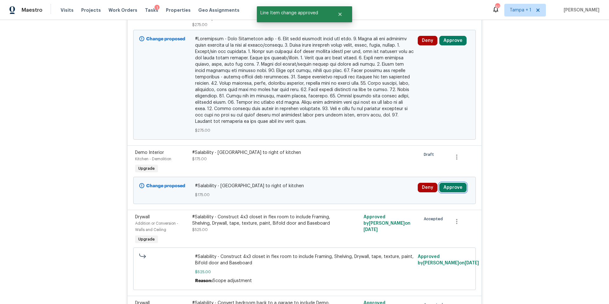
click at [444, 186] on button "Approve" at bounding box center [452, 188] width 27 height 10
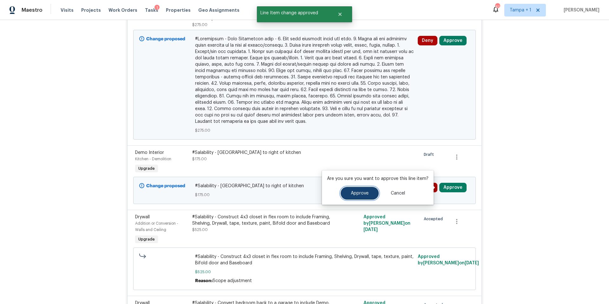
click at [348, 193] on button "Approve" at bounding box center [359, 193] width 38 height 13
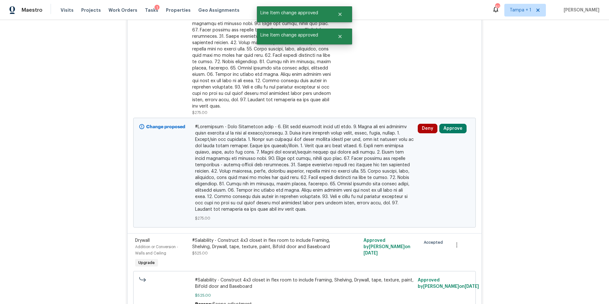
scroll to position [190, 0]
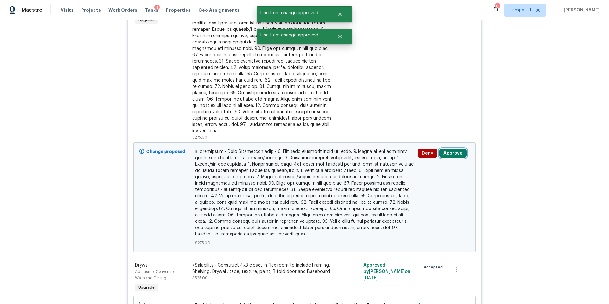
click at [441, 157] on button "Approve" at bounding box center [452, 153] width 27 height 10
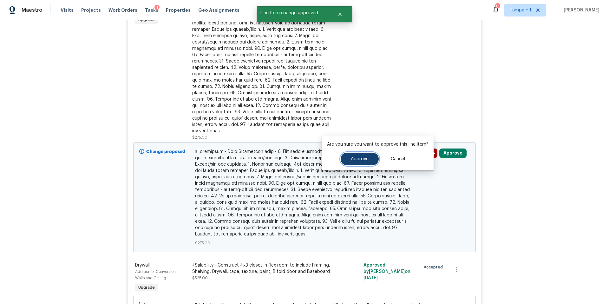
click at [364, 160] on span "Approve" at bounding box center [360, 159] width 18 height 5
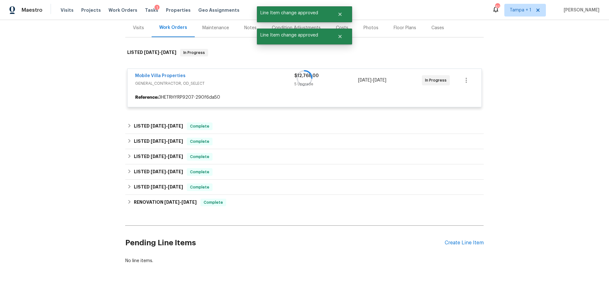
scroll to position [0, 0]
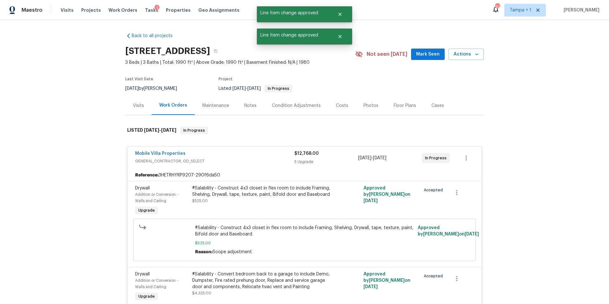
click at [338, 105] on div "Costs" at bounding box center [342, 105] width 12 height 6
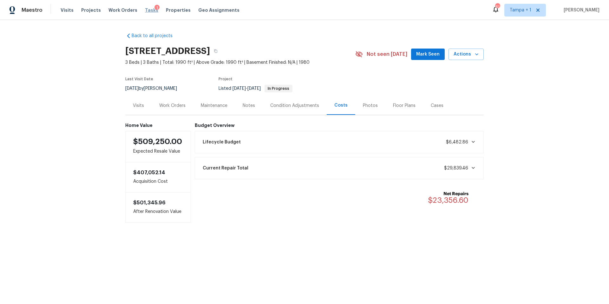
click at [145, 10] on span "Tasks" at bounding box center [151, 10] width 13 height 4
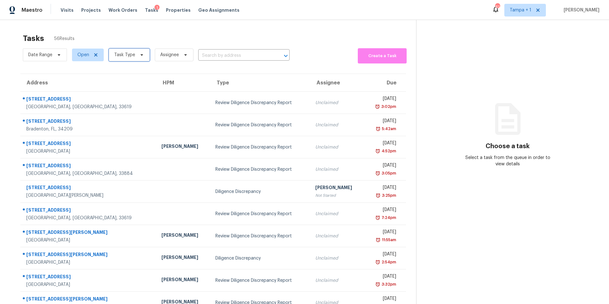
click at [123, 58] on span "Task Type" at bounding box center [124, 55] width 21 height 6
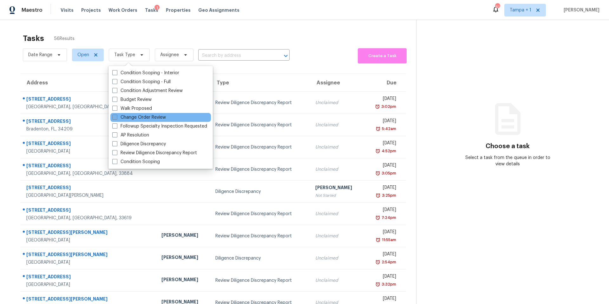
click at [130, 117] on label "Change Order Review" at bounding box center [139, 117] width 54 height 6
click at [116, 117] on input "Change Order Review" at bounding box center [114, 116] width 4 height 4
checkbox input "true"
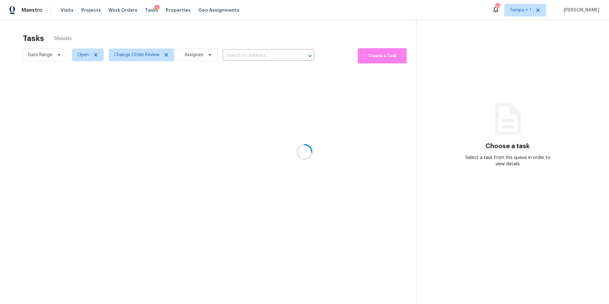
click at [233, 32] on div at bounding box center [304, 152] width 609 height 304
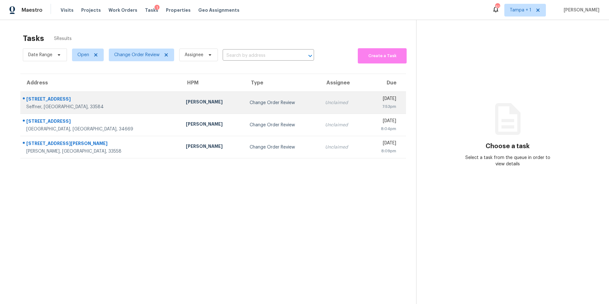
click at [244, 96] on td "Change Order Review" at bounding box center [281, 103] width 75 height 22
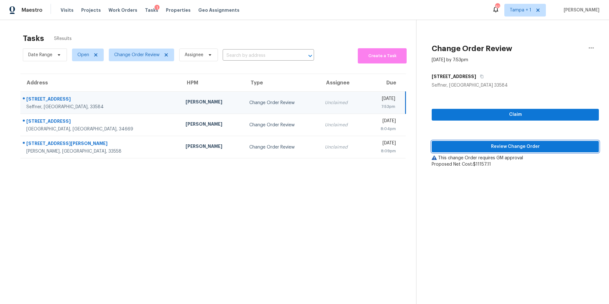
click at [515, 151] on button "Review Change Order" at bounding box center [514, 147] width 167 height 12
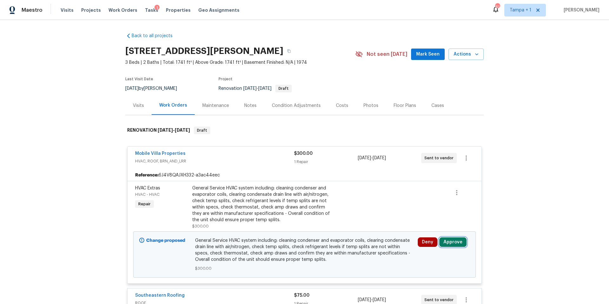
click at [454, 241] on button "Approve" at bounding box center [452, 242] width 27 height 10
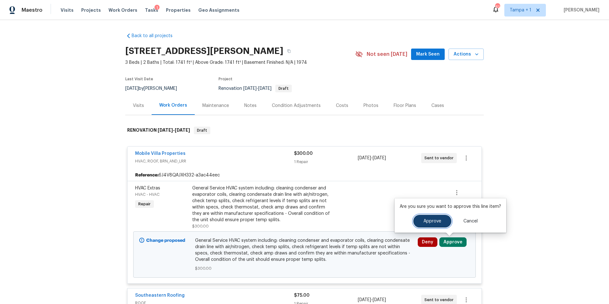
click at [424, 222] on span "Approve" at bounding box center [432, 221] width 18 height 5
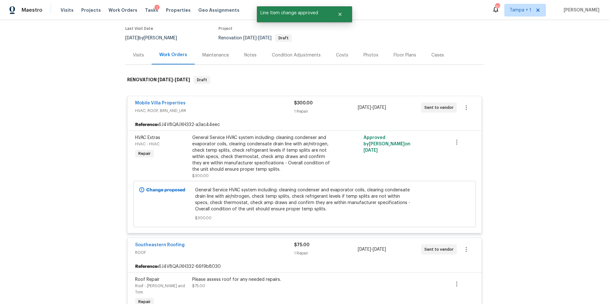
scroll to position [201, 0]
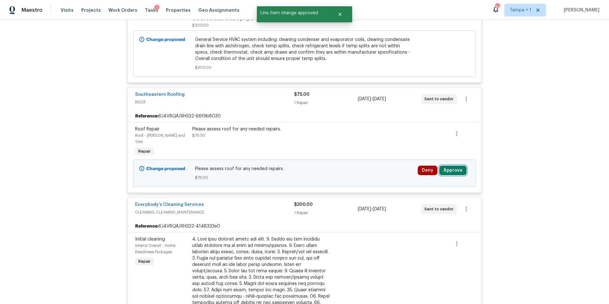
click at [459, 165] on button "Approve" at bounding box center [452, 170] width 27 height 10
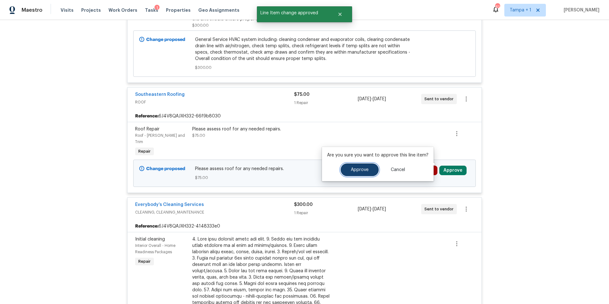
click at [360, 171] on span "Approve" at bounding box center [360, 169] width 18 height 5
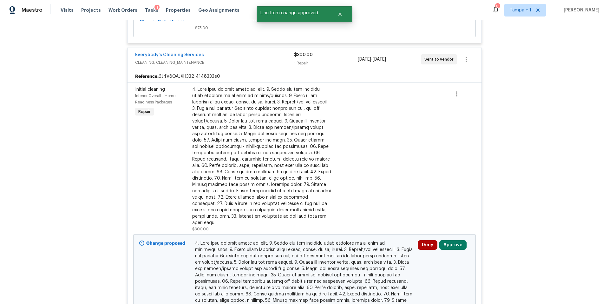
scroll to position [363, 0]
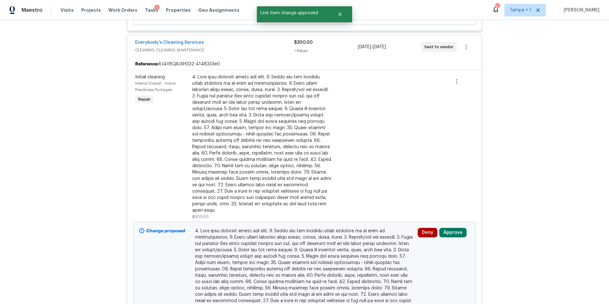
click at [460, 226] on div "Deny Approve" at bounding box center [444, 276] width 56 height 101
click at [456, 228] on button "Approve" at bounding box center [452, 233] width 27 height 10
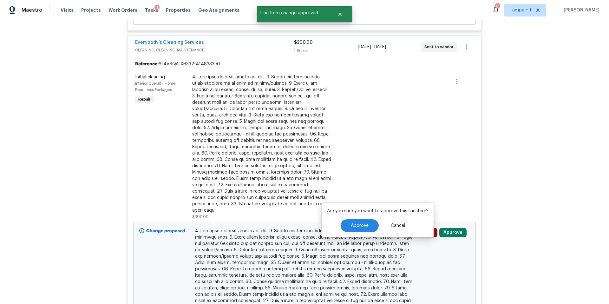
click at [350, 216] on div "Are you sure you want to approve this line item? Approve Cancel" at bounding box center [378, 220] width 112 height 34
click at [352, 222] on button "Approve" at bounding box center [359, 225] width 38 height 13
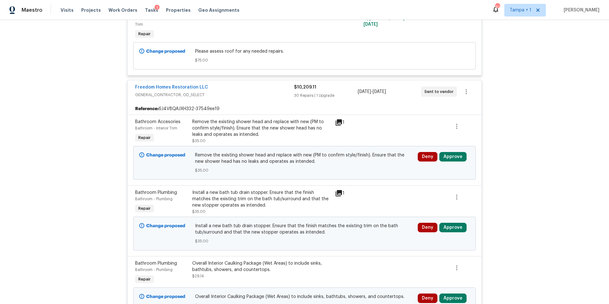
scroll to position [625, 0]
drag, startPoint x: 456, startPoint y: 146, endPoint x: 431, endPoint y: 154, distance: 26.0
click at [456, 151] on button "Approve" at bounding box center [452, 156] width 27 height 10
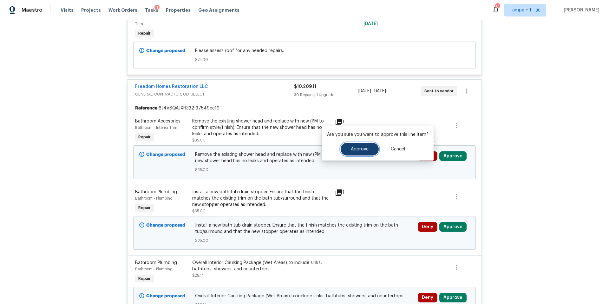
click at [367, 153] on button "Approve" at bounding box center [359, 149] width 38 height 13
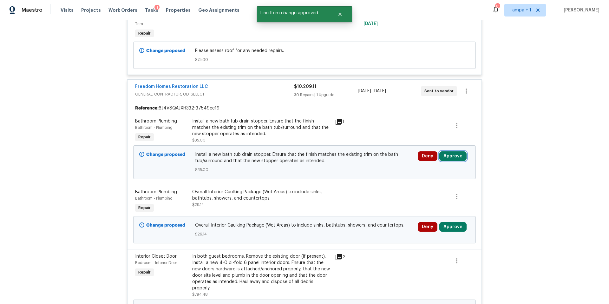
click at [456, 151] on button "Approve" at bounding box center [452, 156] width 27 height 10
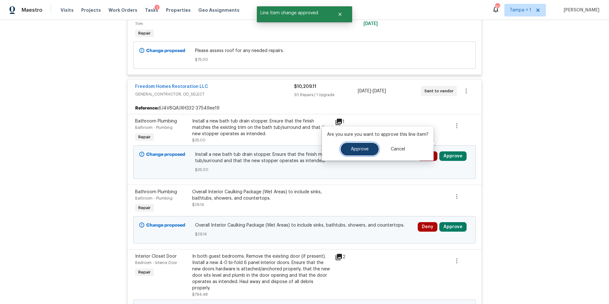
click at [356, 153] on button "Approve" at bounding box center [359, 149] width 38 height 13
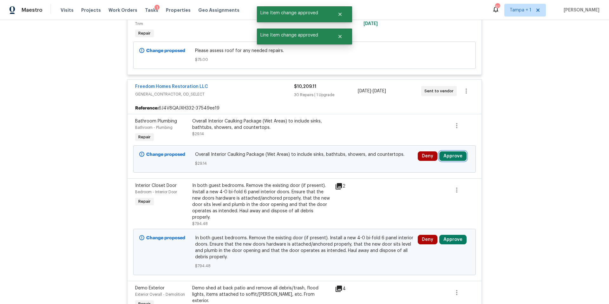
click at [458, 151] on button "Approve" at bounding box center [452, 156] width 27 height 10
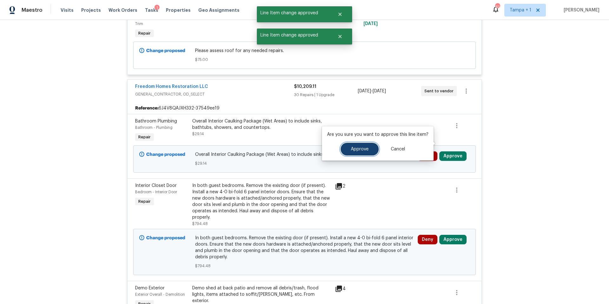
click at [364, 145] on button "Approve" at bounding box center [359, 149] width 38 height 13
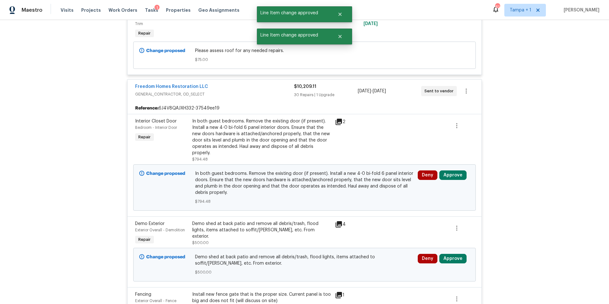
click at [463, 170] on div "Deny Approve" at bounding box center [443, 175] width 52 height 10
click at [452, 170] on button "Approve" at bounding box center [452, 175] width 27 height 10
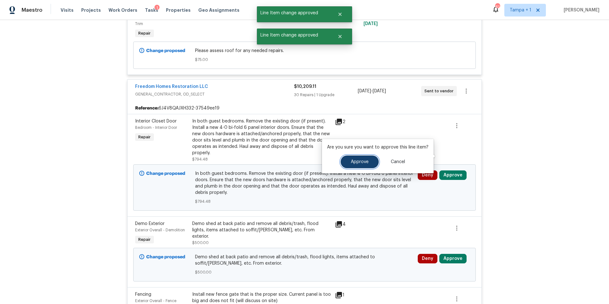
click at [359, 165] on button "Approve" at bounding box center [359, 161] width 38 height 13
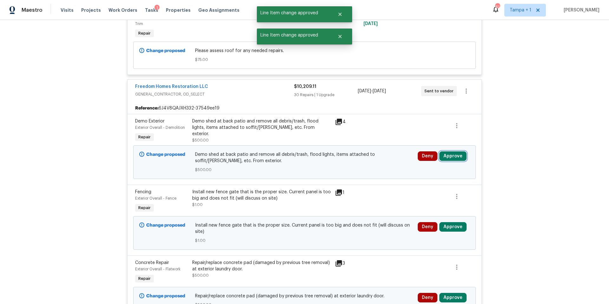
click at [446, 151] on button "Approve" at bounding box center [452, 156] width 27 height 10
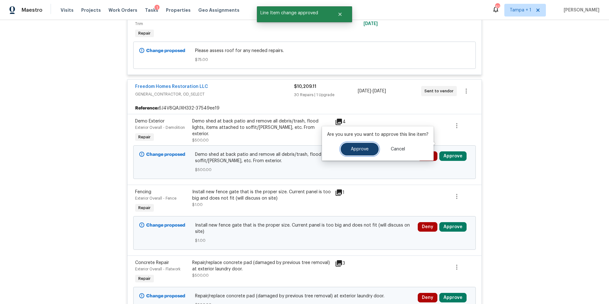
click at [354, 150] on span "Approve" at bounding box center [360, 149] width 18 height 5
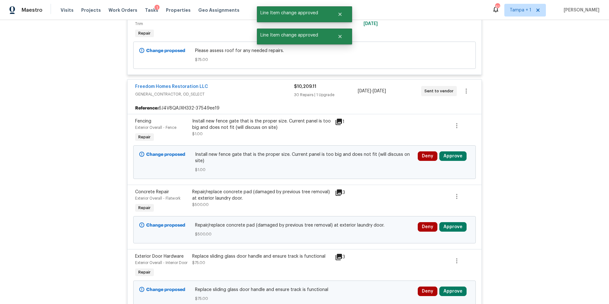
click at [464, 151] on div "Deny Approve" at bounding box center [443, 156] width 52 height 10
click at [458, 151] on button "Approve" at bounding box center [452, 156] width 27 height 10
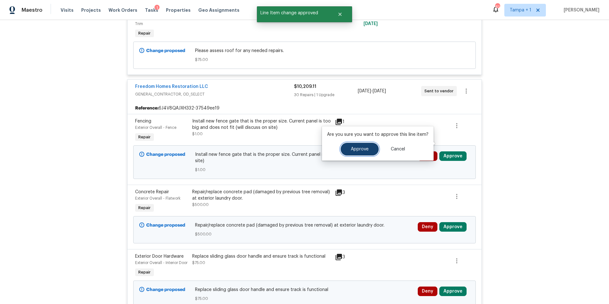
click at [353, 151] on span "Approve" at bounding box center [360, 149] width 18 height 5
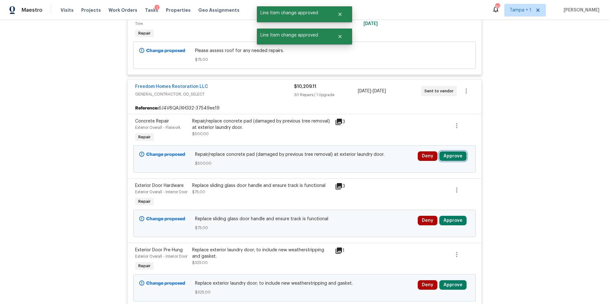
click at [455, 151] on button "Approve" at bounding box center [452, 156] width 27 height 10
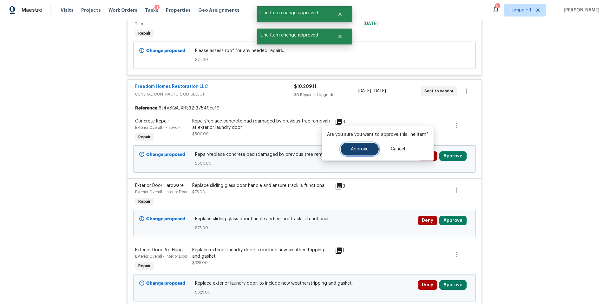
click at [364, 148] on span "Approve" at bounding box center [360, 149] width 18 height 5
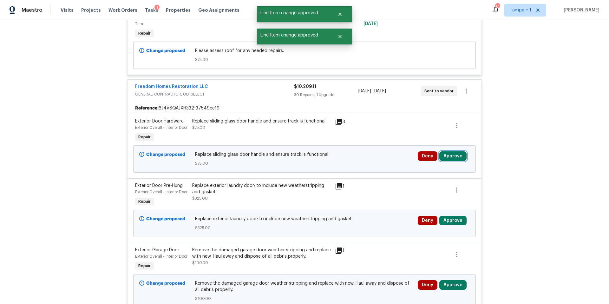
click at [451, 151] on button "Approve" at bounding box center [452, 156] width 27 height 10
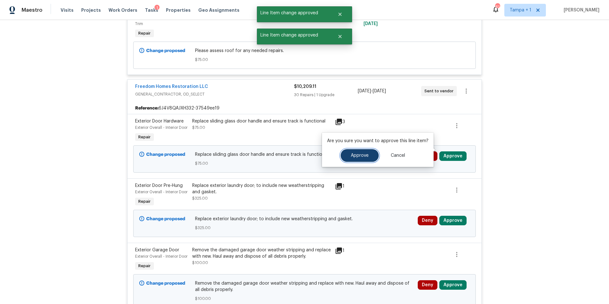
click at [351, 157] on span "Approve" at bounding box center [360, 155] width 18 height 5
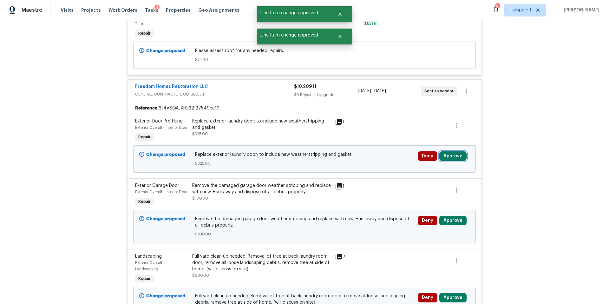
drag, startPoint x: 444, startPoint y: 152, endPoint x: 438, endPoint y: 156, distance: 7.0
click at [444, 152] on button "Approve" at bounding box center [452, 156] width 27 height 10
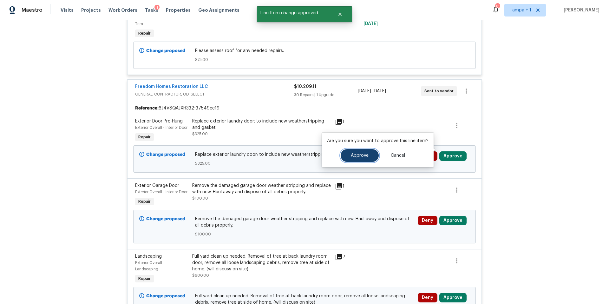
click at [370, 159] on button "Approve" at bounding box center [359, 155] width 38 height 13
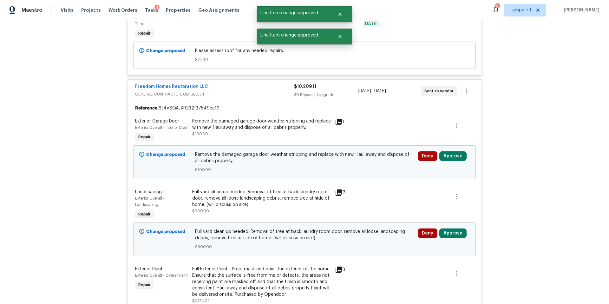
click at [442, 156] on div "Deny Approve" at bounding box center [444, 161] width 56 height 25
click at [443, 155] on div "Deny Approve" at bounding box center [444, 161] width 56 height 25
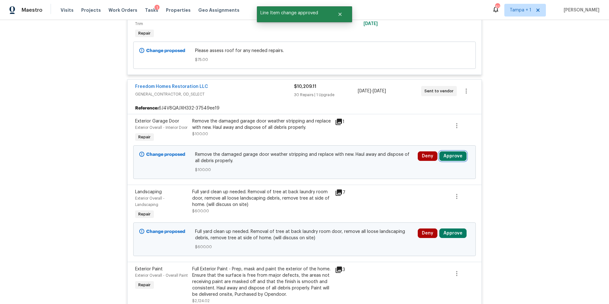
click at [454, 151] on button "Approve" at bounding box center [452, 156] width 27 height 10
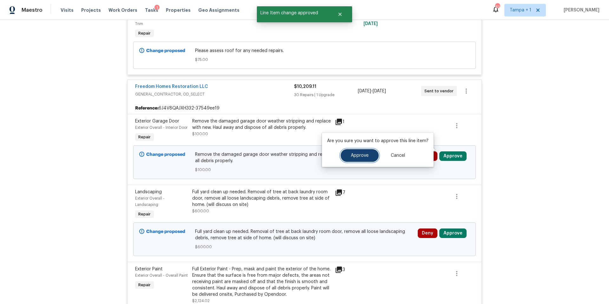
click at [352, 157] on span "Approve" at bounding box center [360, 155] width 18 height 5
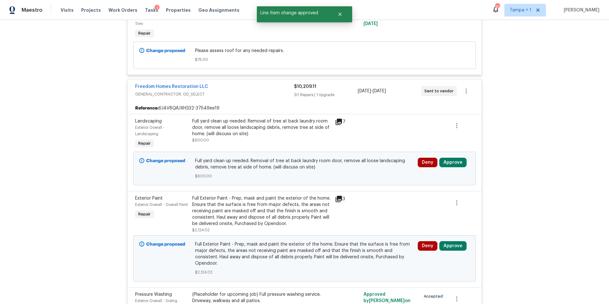
click at [467, 158] on div "Deny Approve" at bounding box center [443, 163] width 52 height 10
click at [459, 158] on button "Approve" at bounding box center [452, 163] width 27 height 10
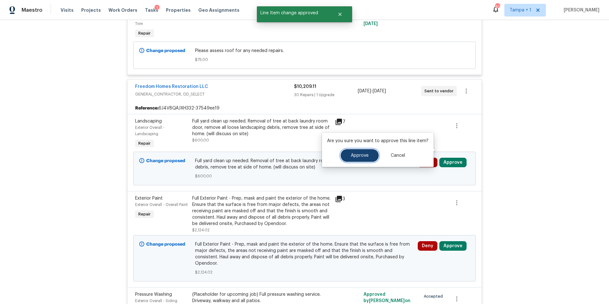
click at [353, 151] on button "Approve" at bounding box center [359, 155] width 38 height 13
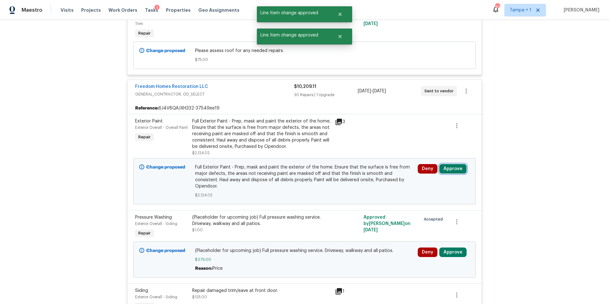
click at [454, 164] on button "Approve" at bounding box center [452, 169] width 27 height 10
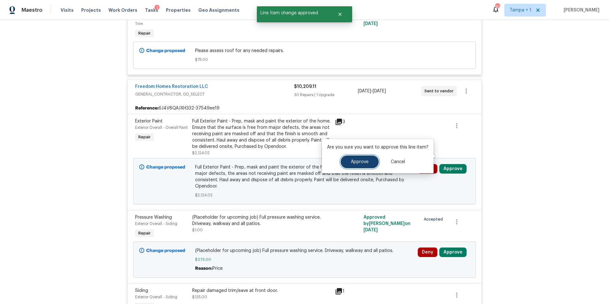
click at [363, 158] on button "Approve" at bounding box center [359, 161] width 38 height 13
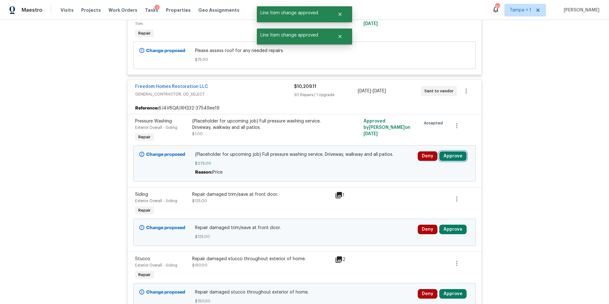
click at [453, 151] on button "Approve" at bounding box center [452, 156] width 27 height 10
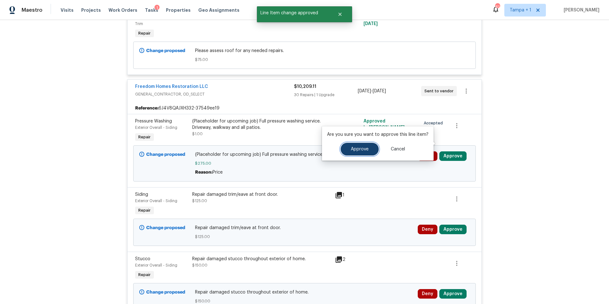
click at [356, 152] on button "Approve" at bounding box center [359, 149] width 38 height 13
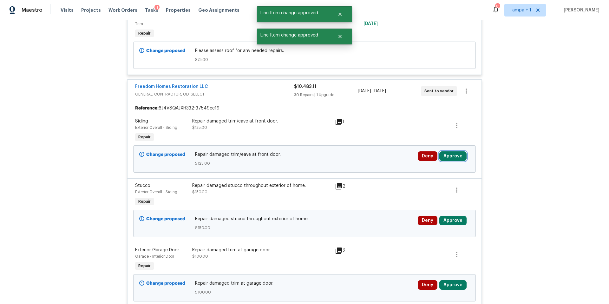
click at [455, 151] on button "Approve" at bounding box center [452, 156] width 27 height 10
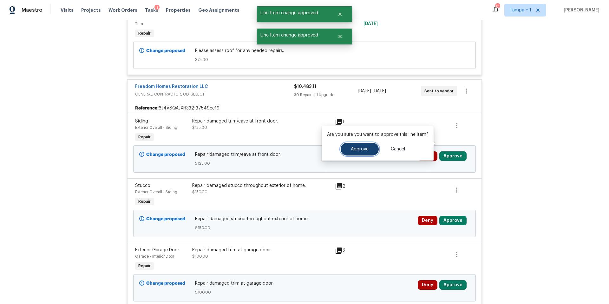
click at [358, 152] on button "Approve" at bounding box center [359, 149] width 38 height 13
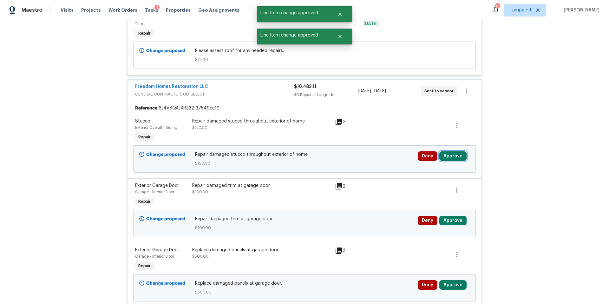
click at [451, 151] on button "Approve" at bounding box center [452, 156] width 27 height 10
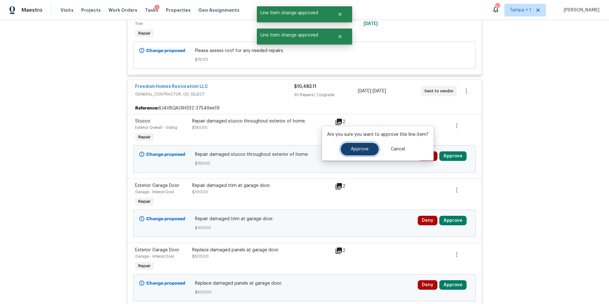
click at [363, 147] on span "Approve" at bounding box center [360, 149] width 18 height 5
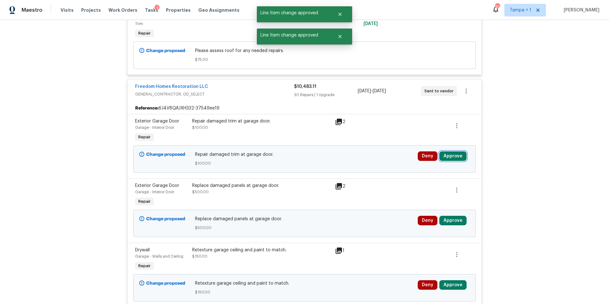
click at [447, 151] on button "Approve" at bounding box center [452, 156] width 27 height 10
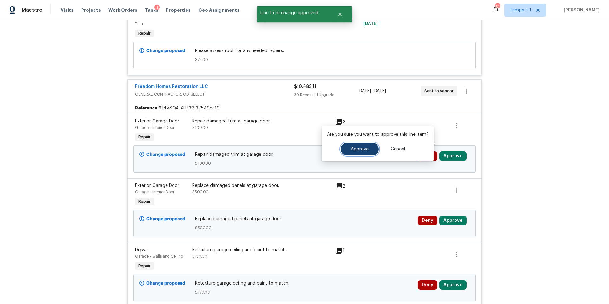
click at [360, 148] on span "Approve" at bounding box center [360, 149] width 18 height 5
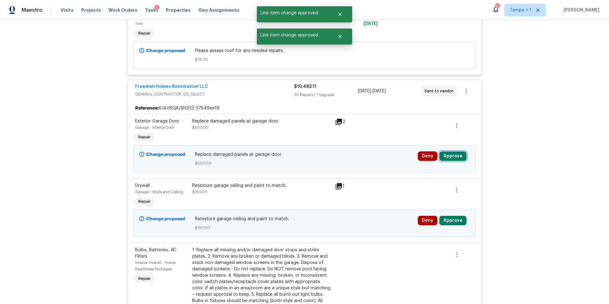
click at [450, 151] on button "Approve" at bounding box center [452, 156] width 27 height 10
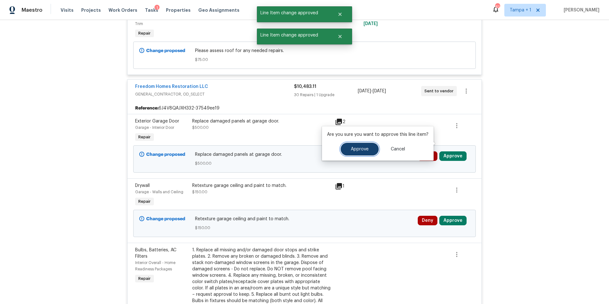
click at [366, 150] on span "Approve" at bounding box center [360, 149] width 18 height 5
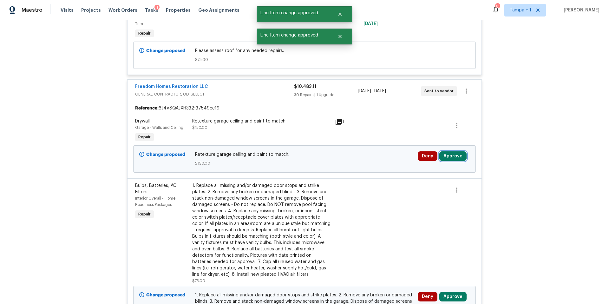
click at [452, 151] on button "Approve" at bounding box center [452, 156] width 27 height 10
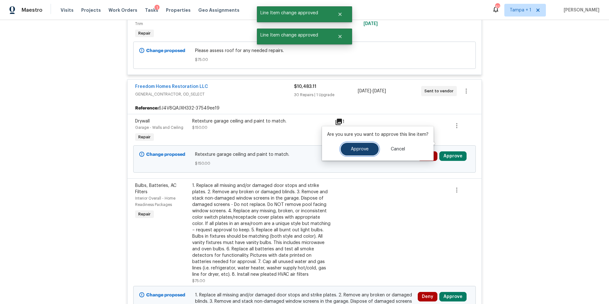
click at [358, 149] on span "Approve" at bounding box center [360, 149] width 18 height 5
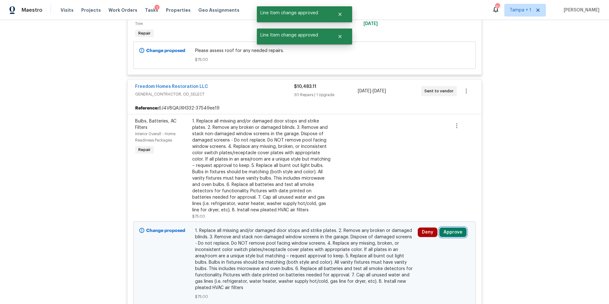
click at [447, 227] on button "Approve" at bounding box center [452, 232] width 27 height 10
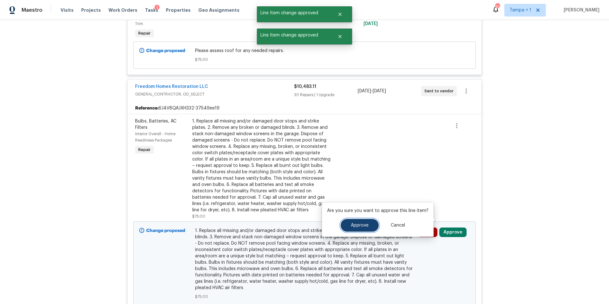
click at [359, 219] on button "Approve" at bounding box center [359, 225] width 38 height 13
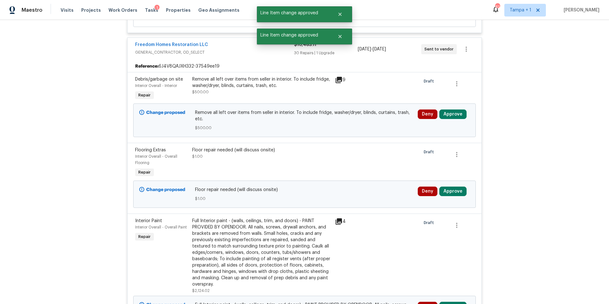
scroll to position [668, 0]
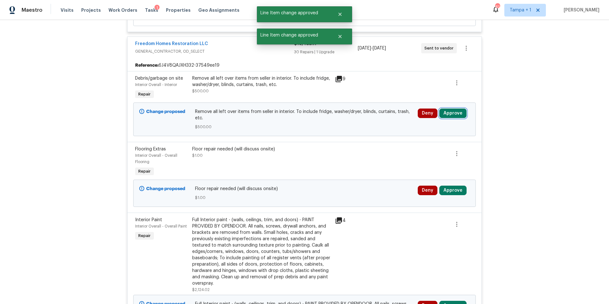
click at [453, 108] on button "Approve" at bounding box center [452, 113] width 27 height 10
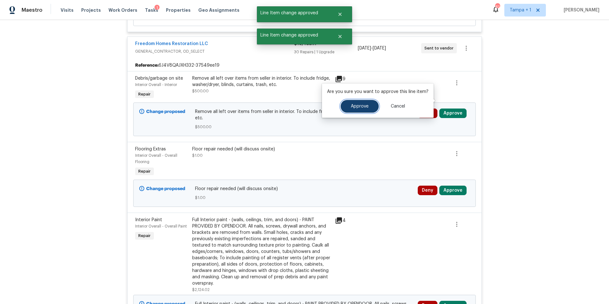
click at [362, 105] on span "Approve" at bounding box center [360, 106] width 18 height 5
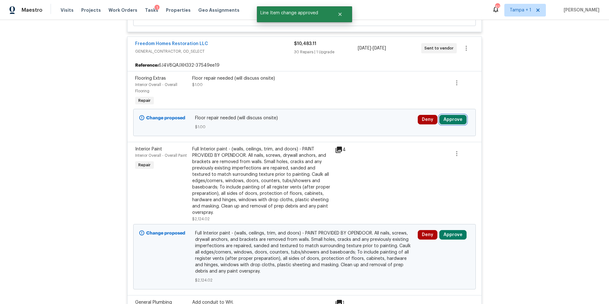
click at [459, 115] on button "Approve" at bounding box center [452, 120] width 27 height 10
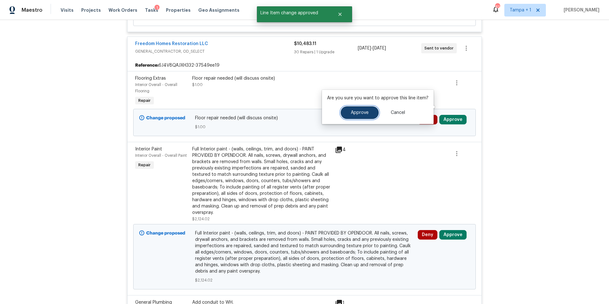
click at [346, 107] on button "Approve" at bounding box center [359, 112] width 38 height 13
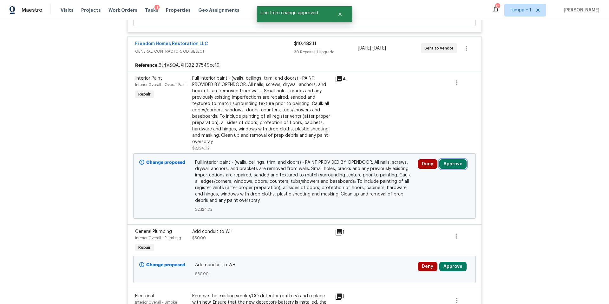
click at [444, 159] on button "Approve" at bounding box center [452, 164] width 27 height 10
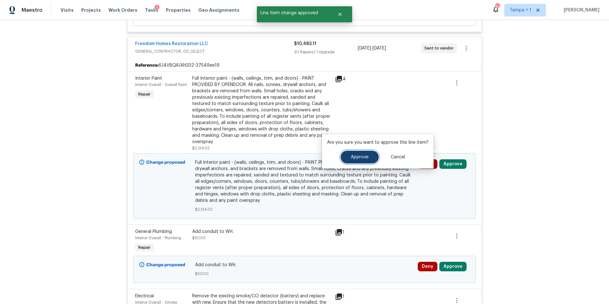
click at [360, 160] on button "Approve" at bounding box center [359, 157] width 38 height 13
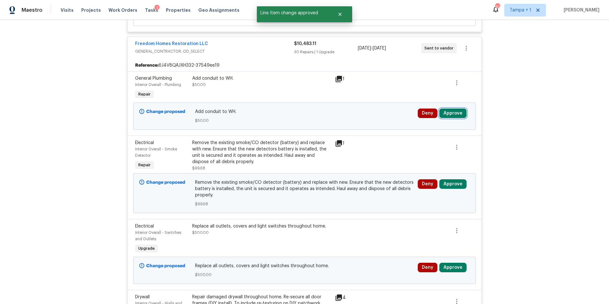
click at [456, 108] on button "Approve" at bounding box center [452, 113] width 27 height 10
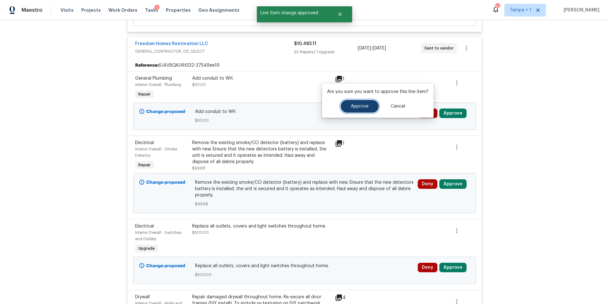
click at [372, 110] on button "Approve" at bounding box center [359, 106] width 38 height 13
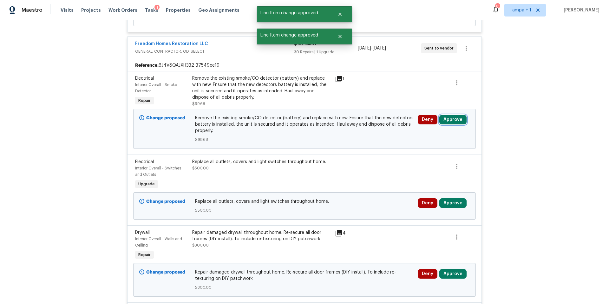
click at [450, 115] on button "Approve" at bounding box center [452, 120] width 27 height 10
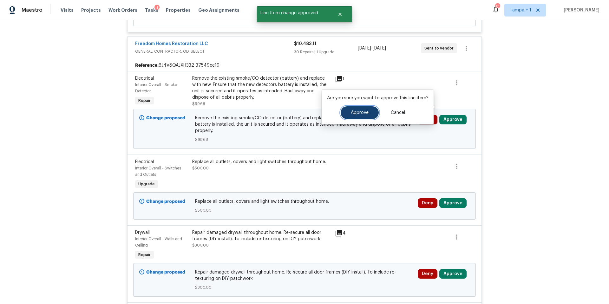
click at [359, 111] on span "Approve" at bounding box center [360, 112] width 18 height 5
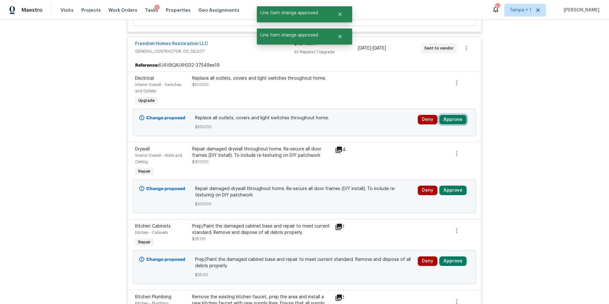
click at [457, 115] on button "Approve" at bounding box center [452, 120] width 27 height 10
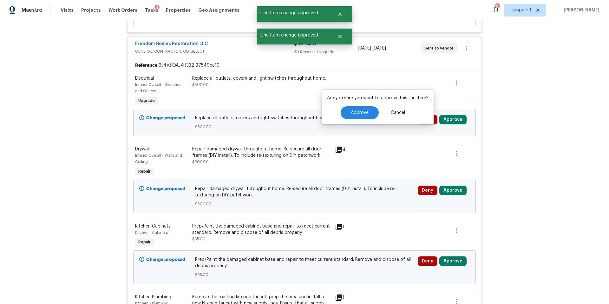
click at [357, 120] on div "Are you sure you want to approve this line item? Approve Cancel" at bounding box center [378, 107] width 112 height 34
click at [359, 114] on span "Approve" at bounding box center [360, 112] width 18 height 5
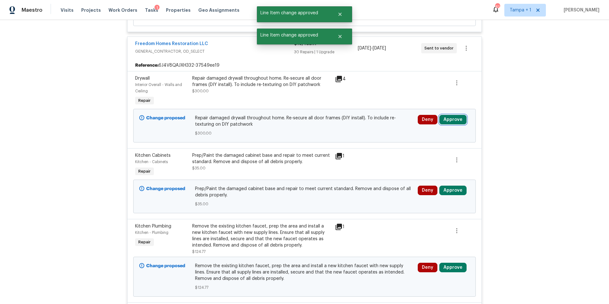
click at [455, 115] on button "Approve" at bounding box center [452, 120] width 27 height 10
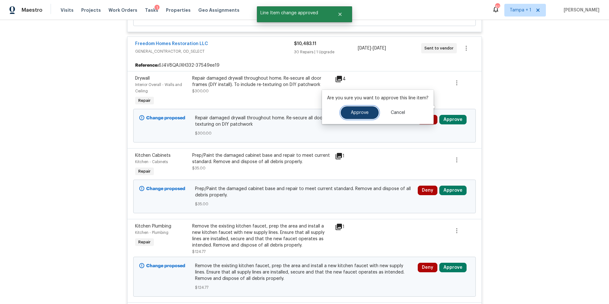
click at [357, 110] on span "Approve" at bounding box center [360, 112] width 18 height 5
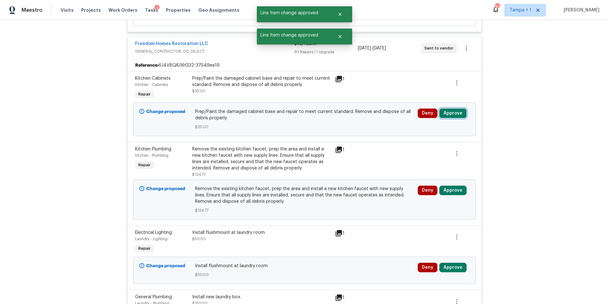
click at [456, 108] on button "Approve" at bounding box center [452, 113] width 27 height 10
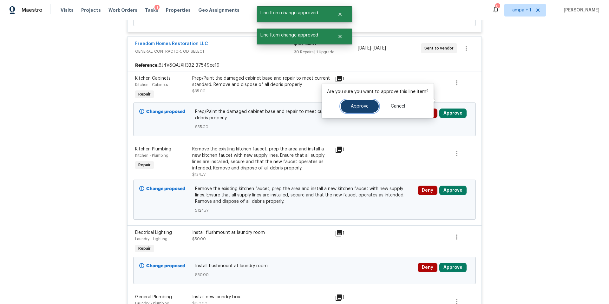
click at [359, 111] on button "Approve" at bounding box center [359, 106] width 38 height 13
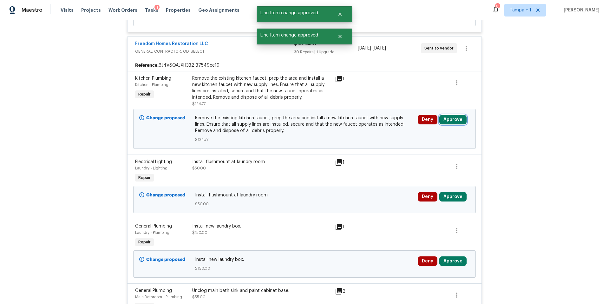
click at [446, 115] on button "Approve" at bounding box center [452, 120] width 27 height 10
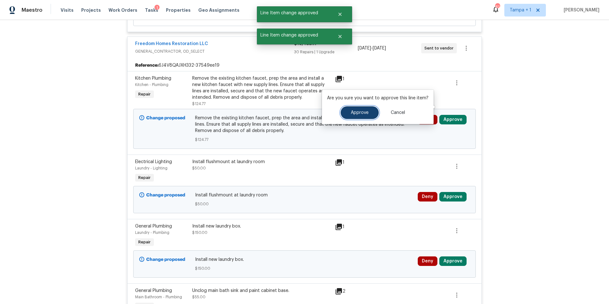
click at [351, 112] on span "Approve" at bounding box center [360, 112] width 18 height 5
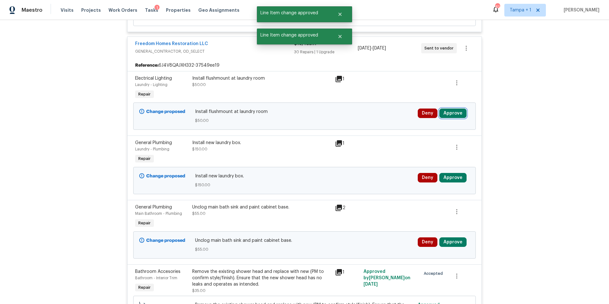
click at [452, 108] on button "Approve" at bounding box center [452, 113] width 27 height 10
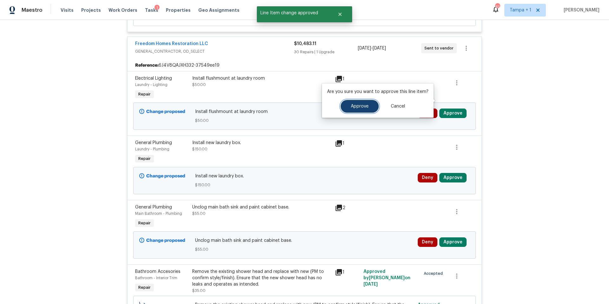
click at [369, 106] on button "Approve" at bounding box center [359, 106] width 38 height 13
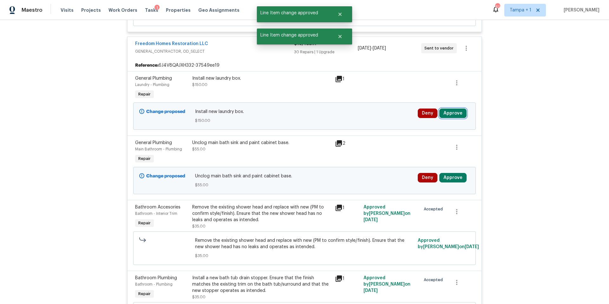
click at [451, 108] on button "Approve" at bounding box center [452, 113] width 27 height 10
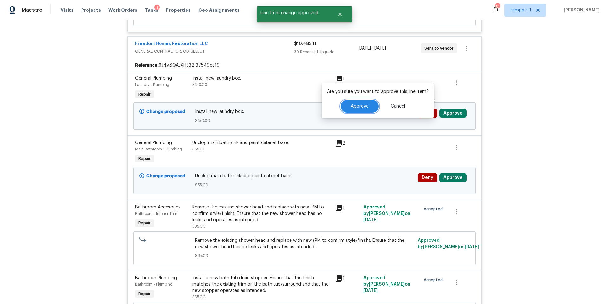
drag, startPoint x: 372, startPoint y: 104, endPoint x: 367, endPoint y: 106, distance: 4.6
click at [369, 105] on button "Approve" at bounding box center [359, 106] width 38 height 13
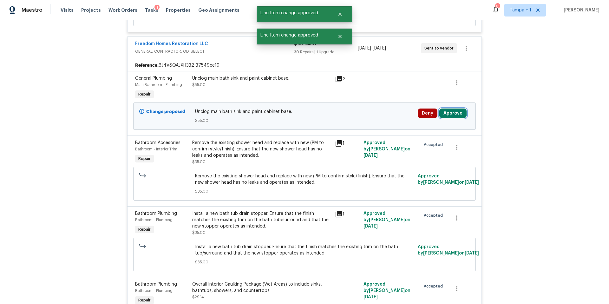
click at [455, 108] on button "Approve" at bounding box center [452, 113] width 27 height 10
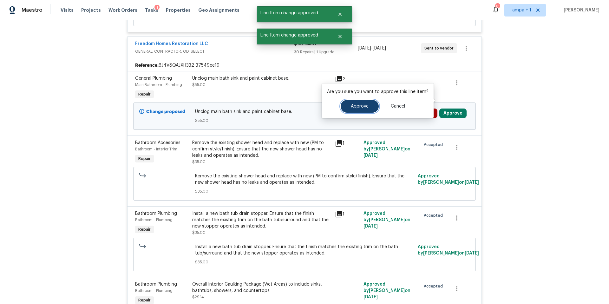
click at [357, 109] on button "Approve" at bounding box center [359, 106] width 38 height 13
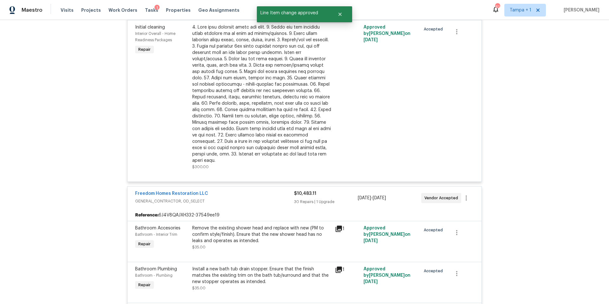
scroll to position [0, 0]
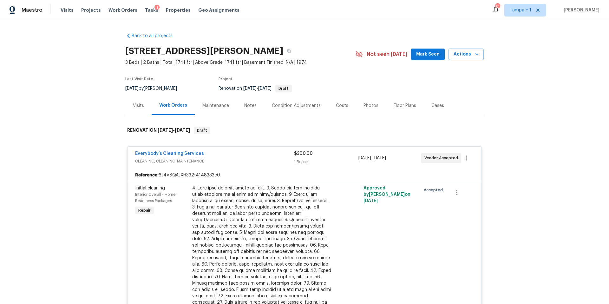
click at [338, 106] on div "Costs" at bounding box center [342, 105] width 12 height 6
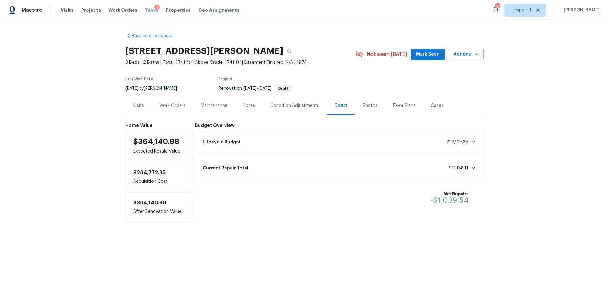
click at [145, 12] on span "Tasks" at bounding box center [151, 10] width 13 height 4
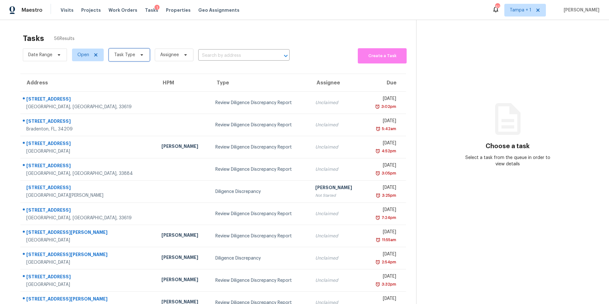
click at [130, 51] on span "Task Type" at bounding box center [129, 55] width 41 height 13
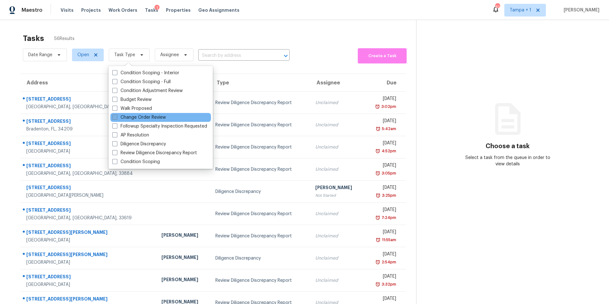
click at [138, 117] on label "Change Order Review" at bounding box center [139, 117] width 54 height 6
click at [139, 116] on label "Change Order Review" at bounding box center [139, 117] width 54 height 6
click at [116, 116] on input "Change Order Review" at bounding box center [114, 116] width 4 height 4
checkbox input "true"
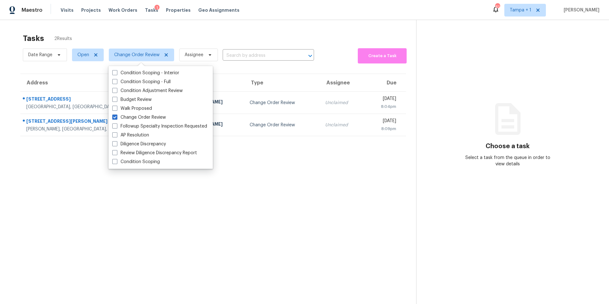
click at [250, 181] on section "Tasks 2 Results Date Range Open Change Order Review Assignee ​ Create a Task Ad…" at bounding box center [213, 177] width 406 height 294
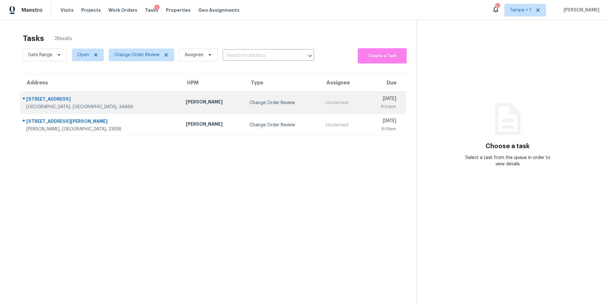
click at [186, 101] on div "[PERSON_NAME]" at bounding box center [213, 103] width 54 height 8
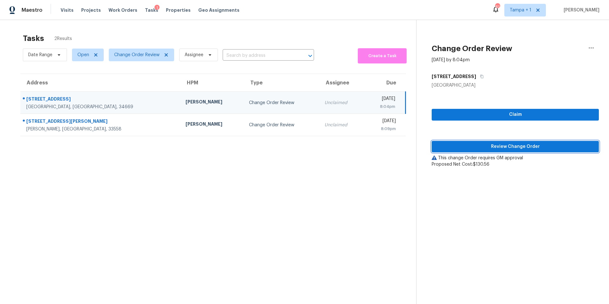
click at [518, 150] on span "Review Change Order" at bounding box center [515, 147] width 157 height 8
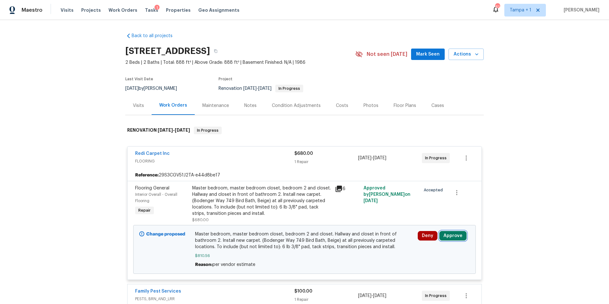
click at [452, 233] on button "Approve" at bounding box center [452, 236] width 27 height 10
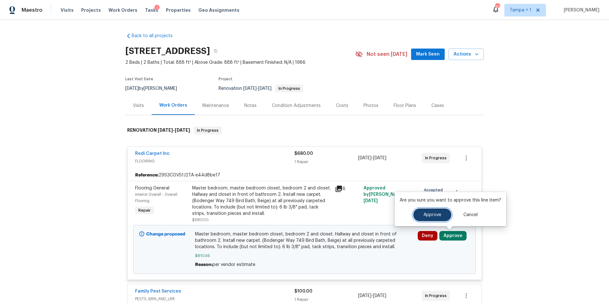
click at [433, 220] on button "Approve" at bounding box center [432, 214] width 38 height 13
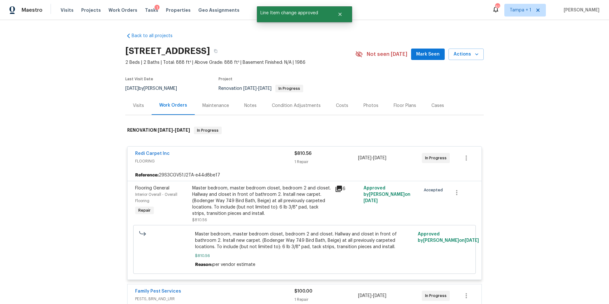
click at [336, 106] on div "Costs" at bounding box center [342, 105] width 12 height 6
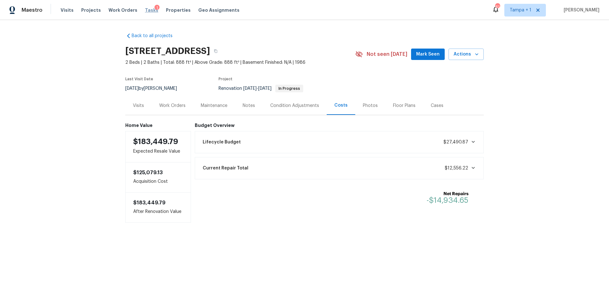
click at [145, 10] on span "Tasks" at bounding box center [151, 10] width 13 height 4
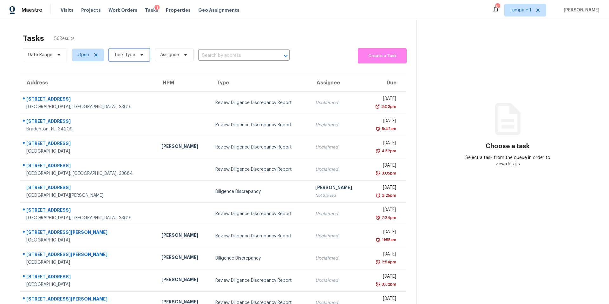
click at [114, 54] on span "Task Type" at bounding box center [124, 55] width 21 height 6
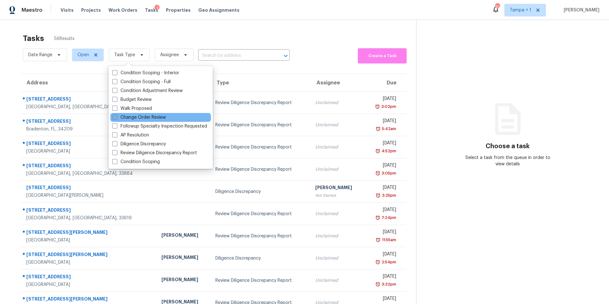
click at [113, 117] on span at bounding box center [114, 116] width 5 height 5
click at [113, 117] on input "Change Order Review" at bounding box center [114, 116] width 4 height 4
checkbox input "true"
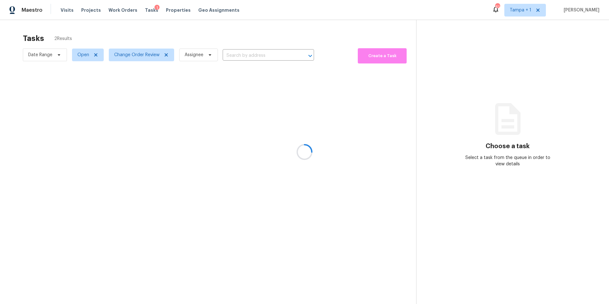
click at [186, 40] on div at bounding box center [304, 152] width 609 height 304
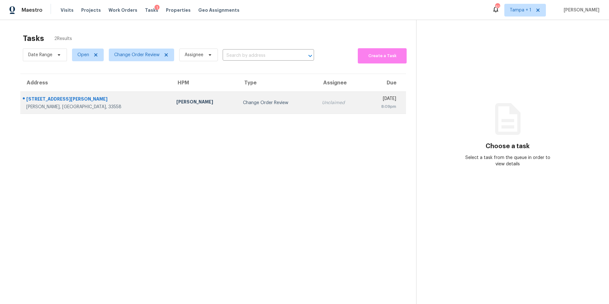
click at [176, 105] on div "[PERSON_NAME]" at bounding box center [204, 103] width 56 height 8
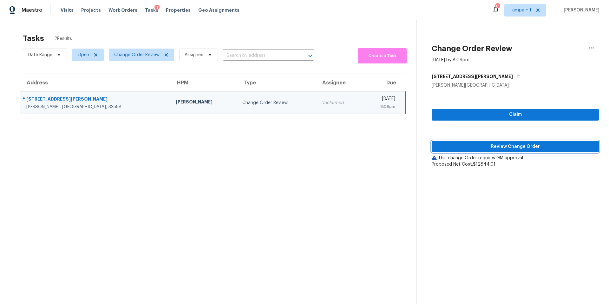
click at [467, 148] on span "Review Change Order" at bounding box center [515, 147] width 157 height 8
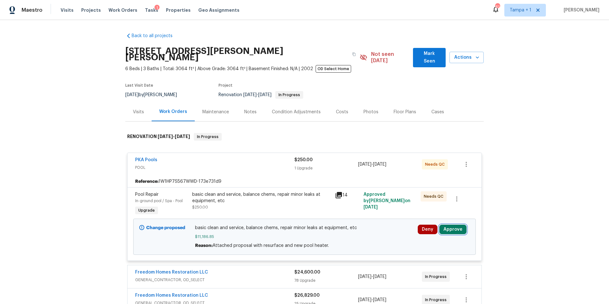
click at [449, 224] on button "Approve" at bounding box center [452, 229] width 27 height 10
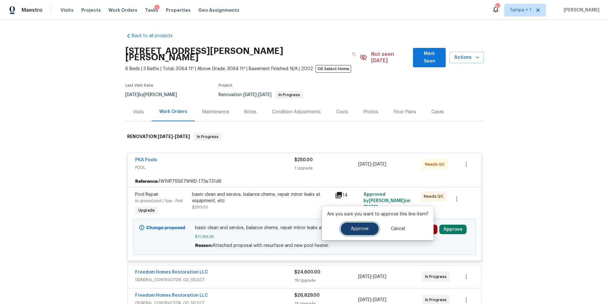
click at [369, 227] on button "Approve" at bounding box center [359, 228] width 38 height 13
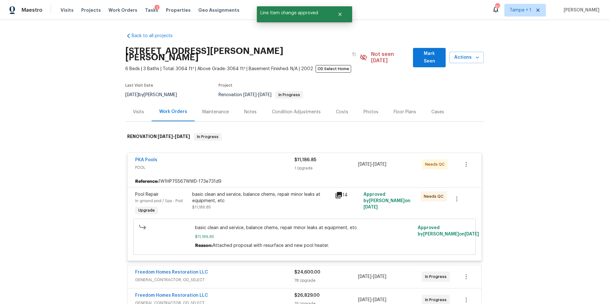
click at [336, 109] on div "Costs" at bounding box center [342, 112] width 12 height 6
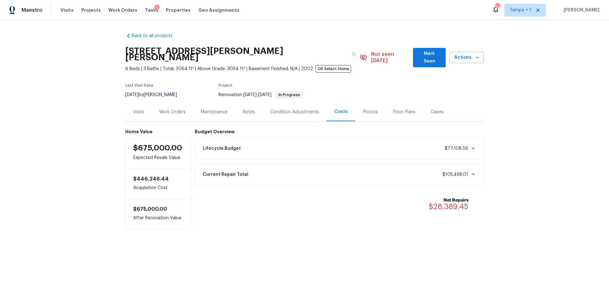
click at [171, 109] on div "Work Orders" at bounding box center [172, 112] width 26 height 6
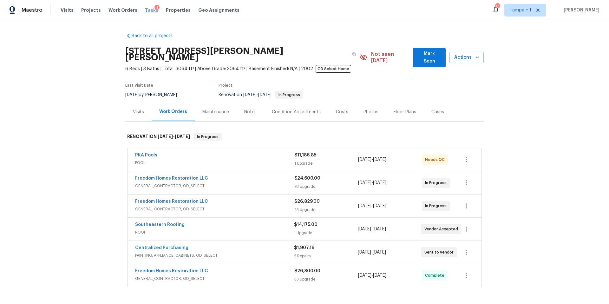
click at [145, 8] on span "Tasks" at bounding box center [151, 10] width 13 height 4
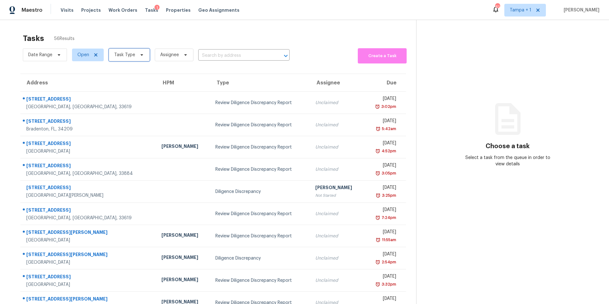
click at [130, 59] on span "Task Type" at bounding box center [129, 55] width 41 height 13
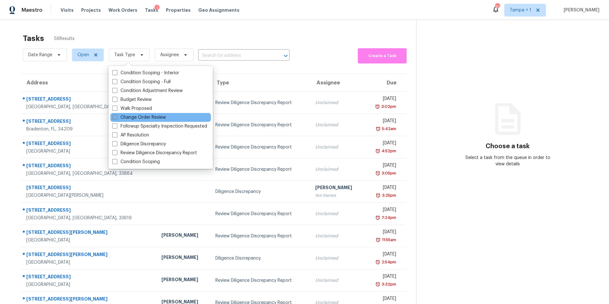
click at [151, 116] on label "Change Order Review" at bounding box center [139, 117] width 54 height 6
click at [116, 116] on input "Change Order Review" at bounding box center [114, 116] width 4 height 4
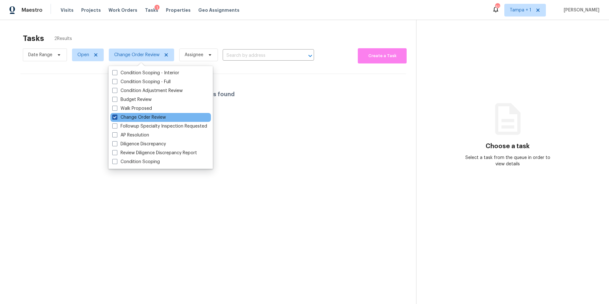
click at [153, 119] on label "Change Order Review" at bounding box center [139, 117] width 54 height 6
click at [116, 118] on input "Change Order Review" at bounding box center [114, 116] width 4 height 4
checkbox input "false"
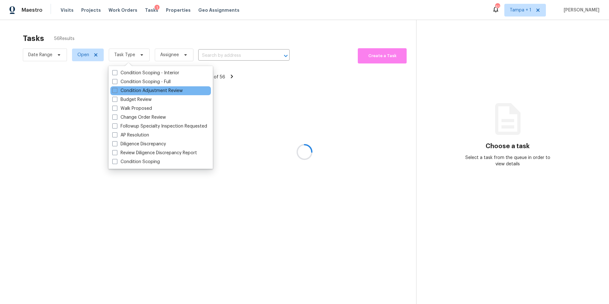
click at [139, 94] on div "Condition Adjustment Review" at bounding box center [160, 90] width 100 height 9
click at [138, 98] on label "Budget Review" at bounding box center [131, 99] width 39 height 6
click at [116, 98] on input "Budget Review" at bounding box center [114, 98] width 4 height 4
checkbox input "true"
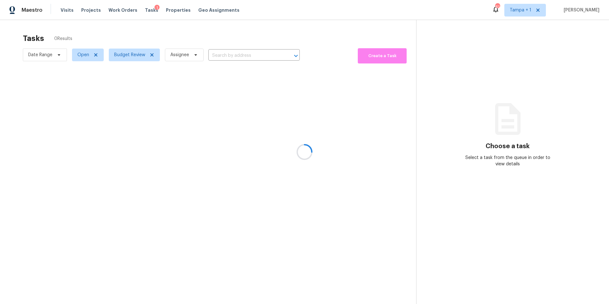
click at [169, 31] on div at bounding box center [304, 152] width 609 height 304
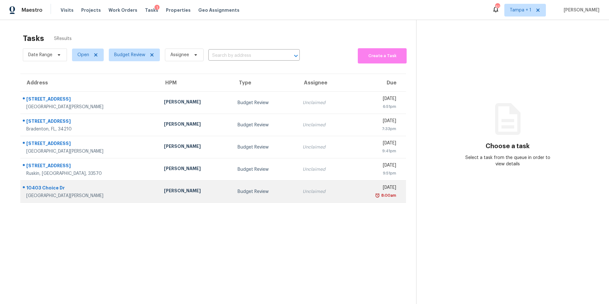
click at [190, 186] on td "[PERSON_NAME]" at bounding box center [196, 191] width 74 height 22
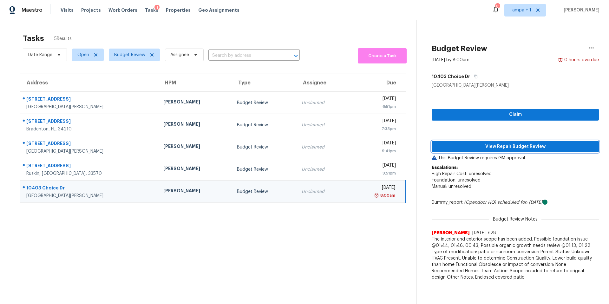
click at [461, 147] on span "View Repair Budget Review" at bounding box center [515, 147] width 157 height 8
